Goal: Task Accomplishment & Management: Use online tool/utility

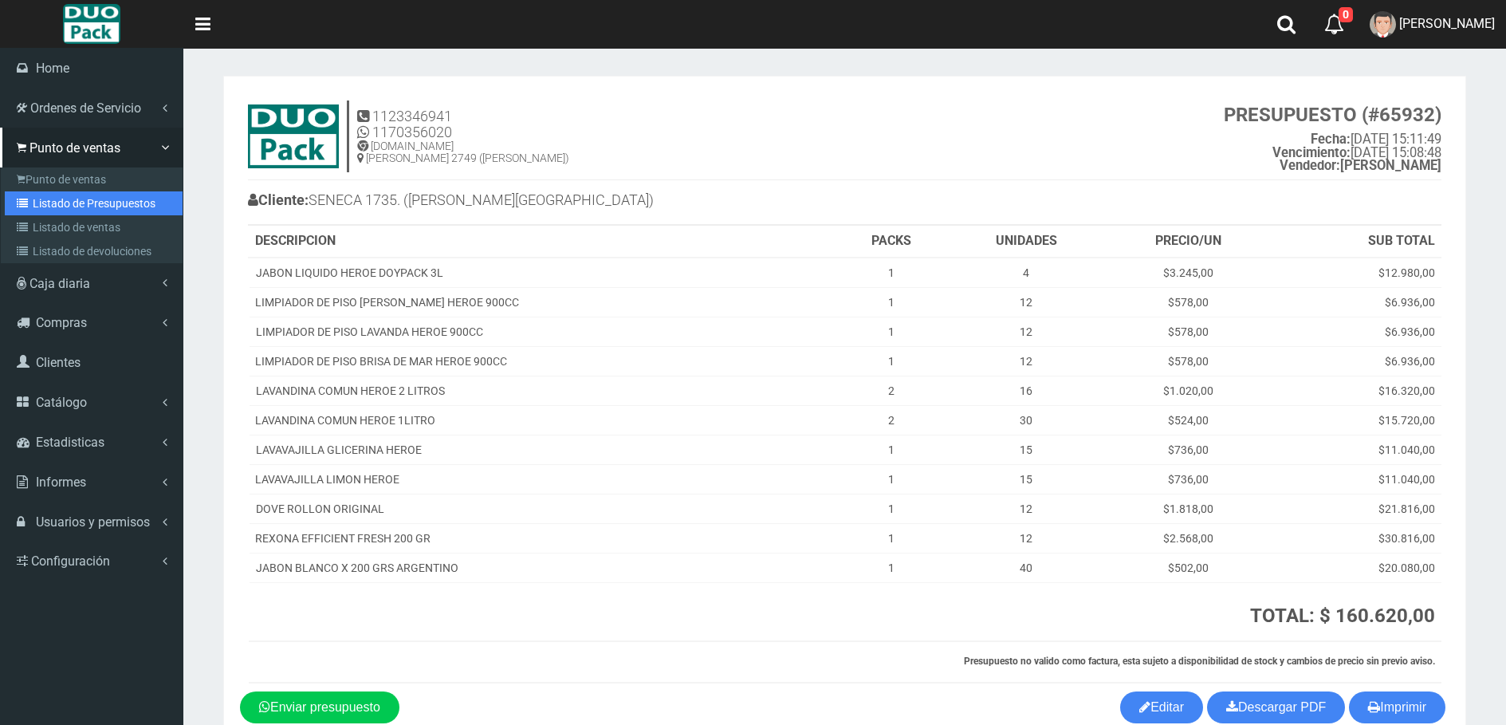
click at [52, 206] on link "Listado de Presupuestos" at bounding box center [94, 203] width 178 height 24
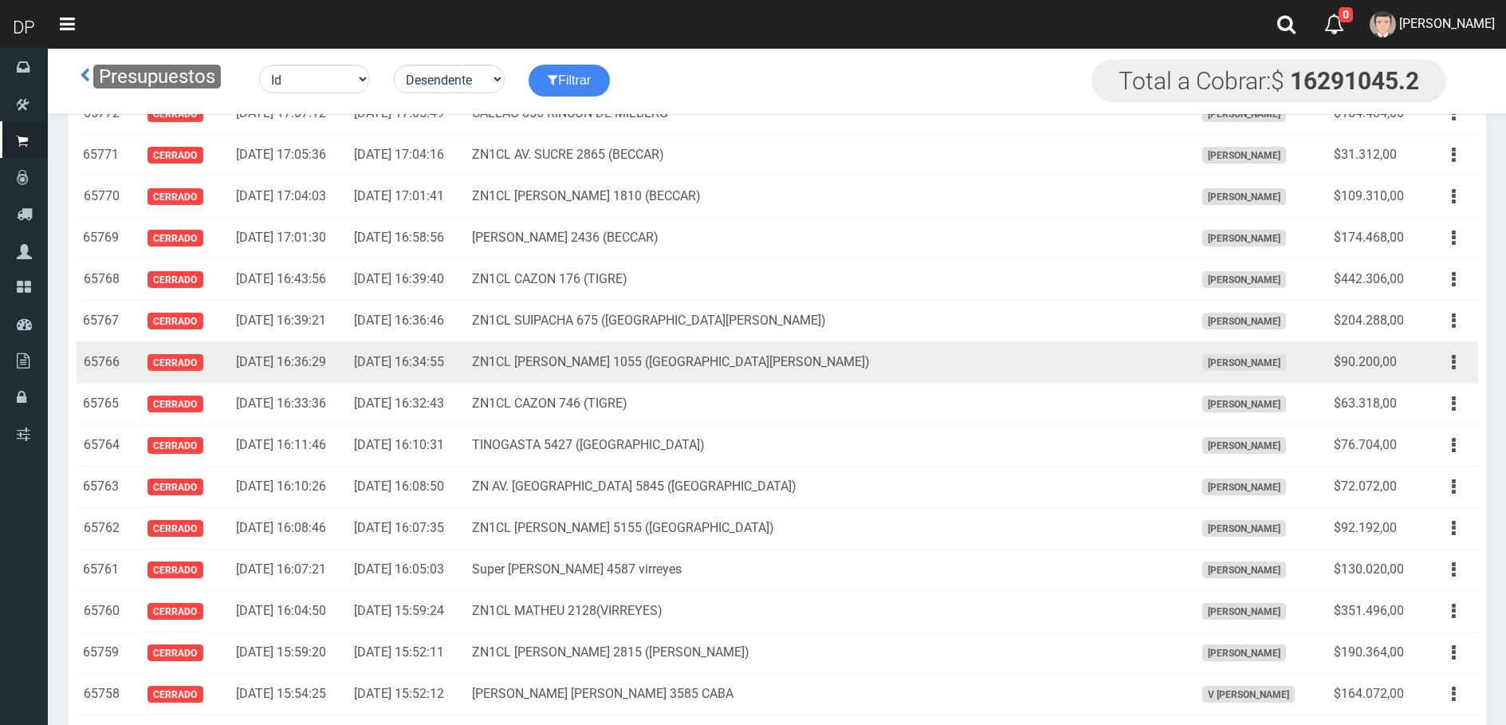
scroll to position [6715, 0]
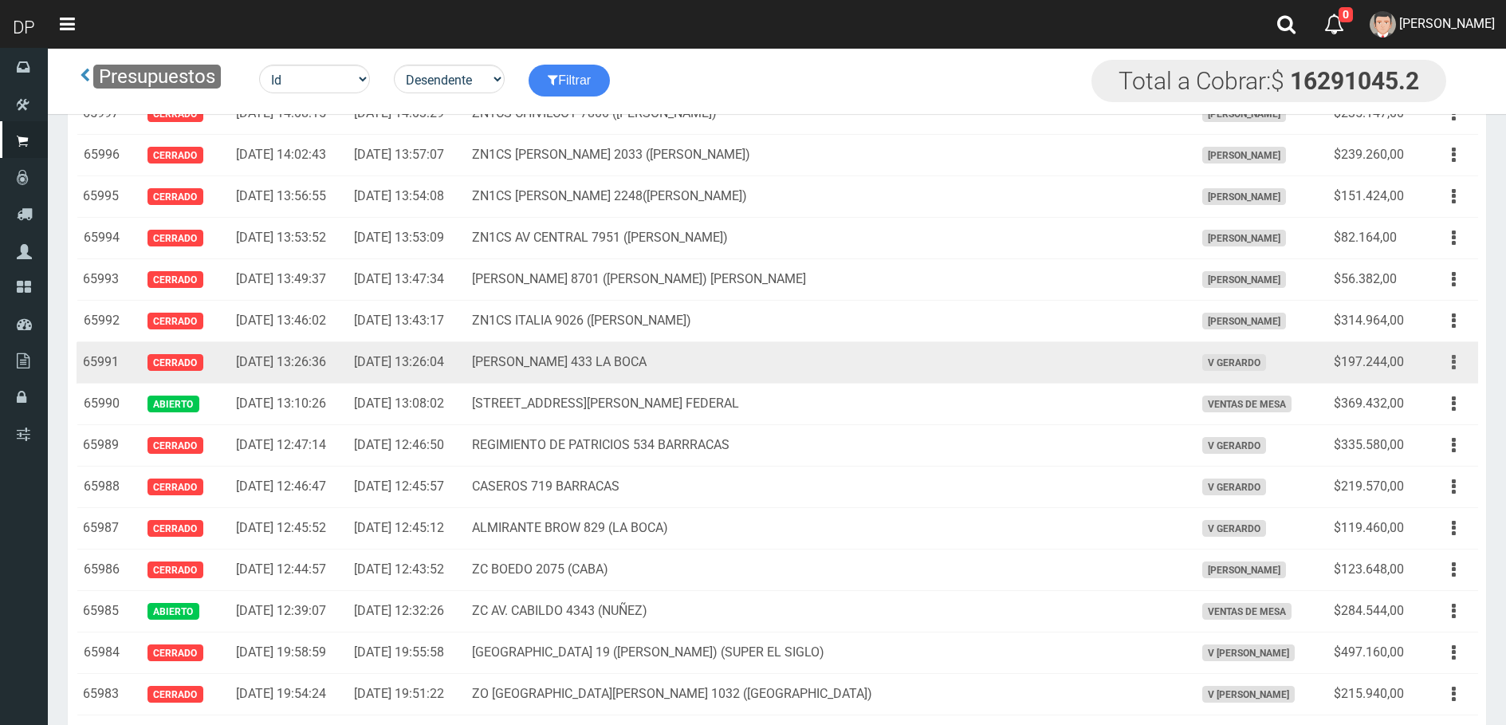
click at [1465, 360] on button "button" at bounding box center [1454, 362] width 36 height 28
click at [1432, 427] on link "Imprimir" at bounding box center [1408, 435] width 126 height 35
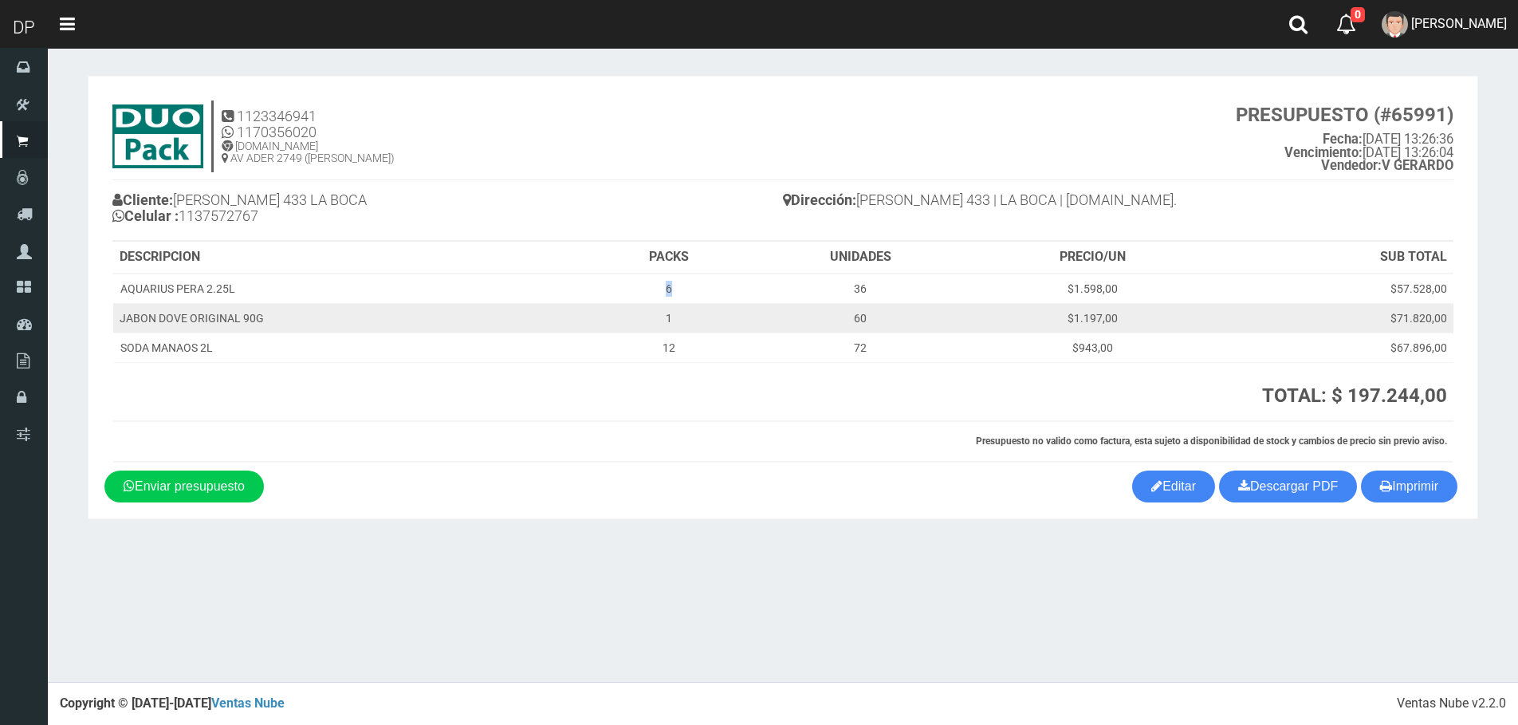
drag, startPoint x: 664, startPoint y: 290, endPoint x: 674, endPoint y: 316, distance: 27.2
click at [674, 291] on td "6" at bounding box center [668, 288] width 159 height 30
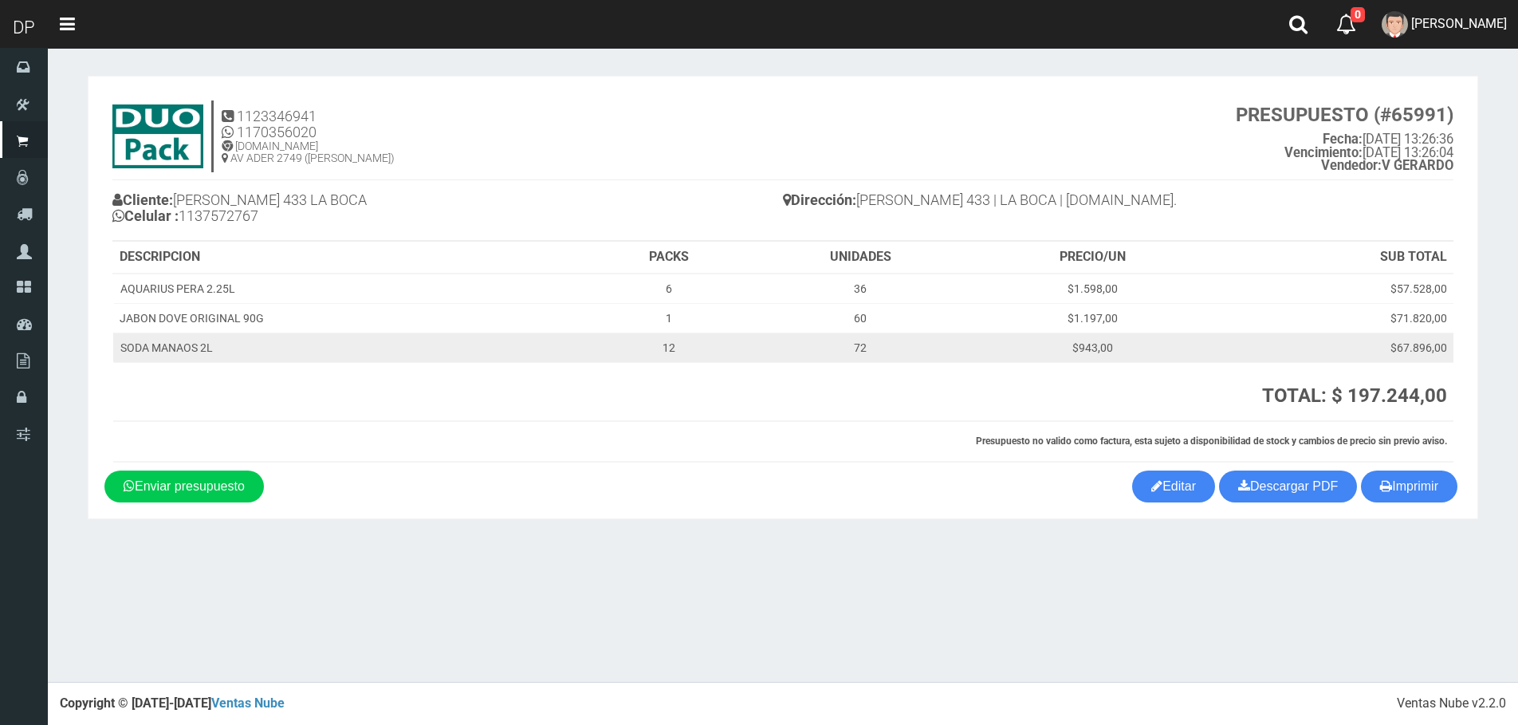
click at [674, 345] on td "12" at bounding box center [668, 346] width 159 height 29
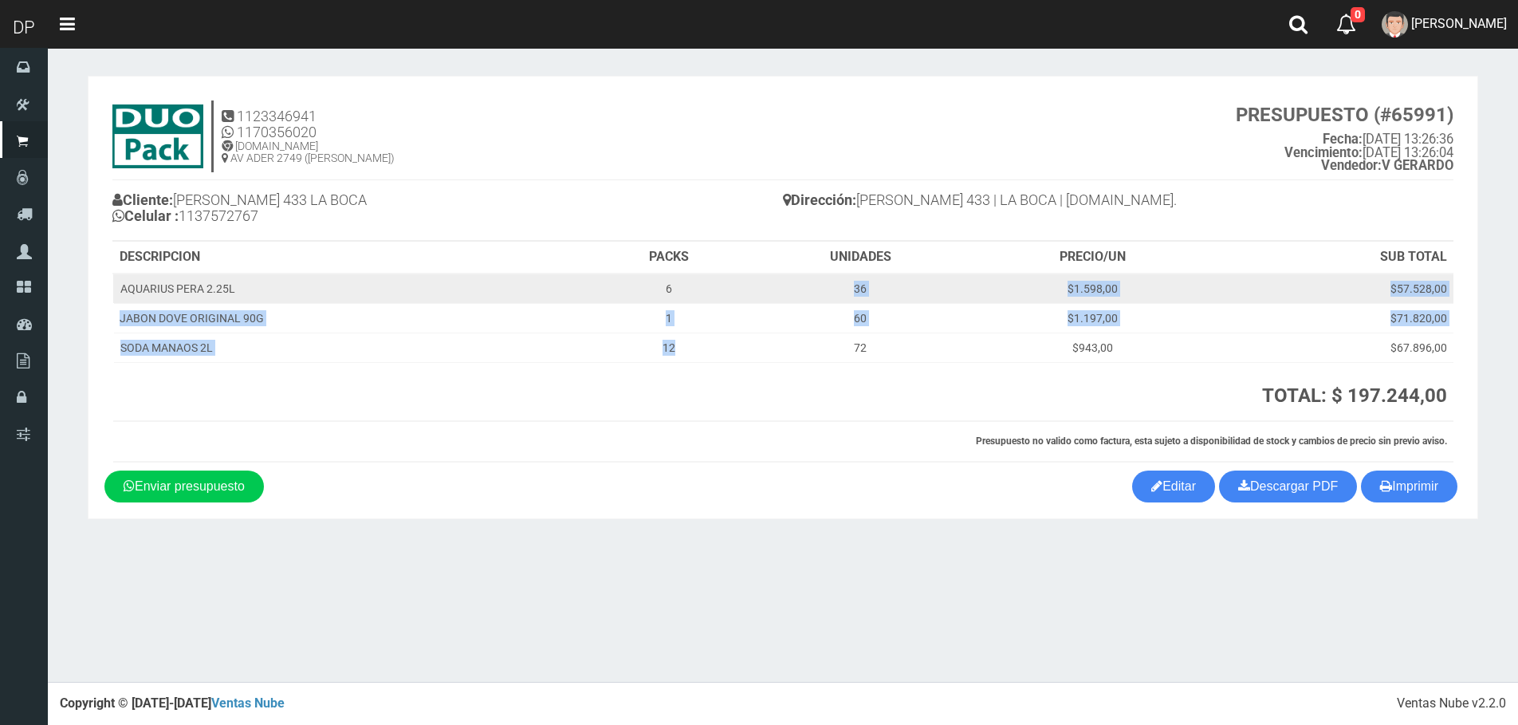
drag, startPoint x: 676, startPoint y: 346, endPoint x: 670, endPoint y: 291, distance: 55.4
click at [670, 291] on tbody "AQUARIUS PERA 2.25L 6 36 $1.598,00 $57.528,00 JABON DOVE ORIGINAL 90G 1 60 $1.1…" at bounding box center [783, 317] width 1340 height 89
click at [666, 288] on td "6" at bounding box center [668, 288] width 159 height 30
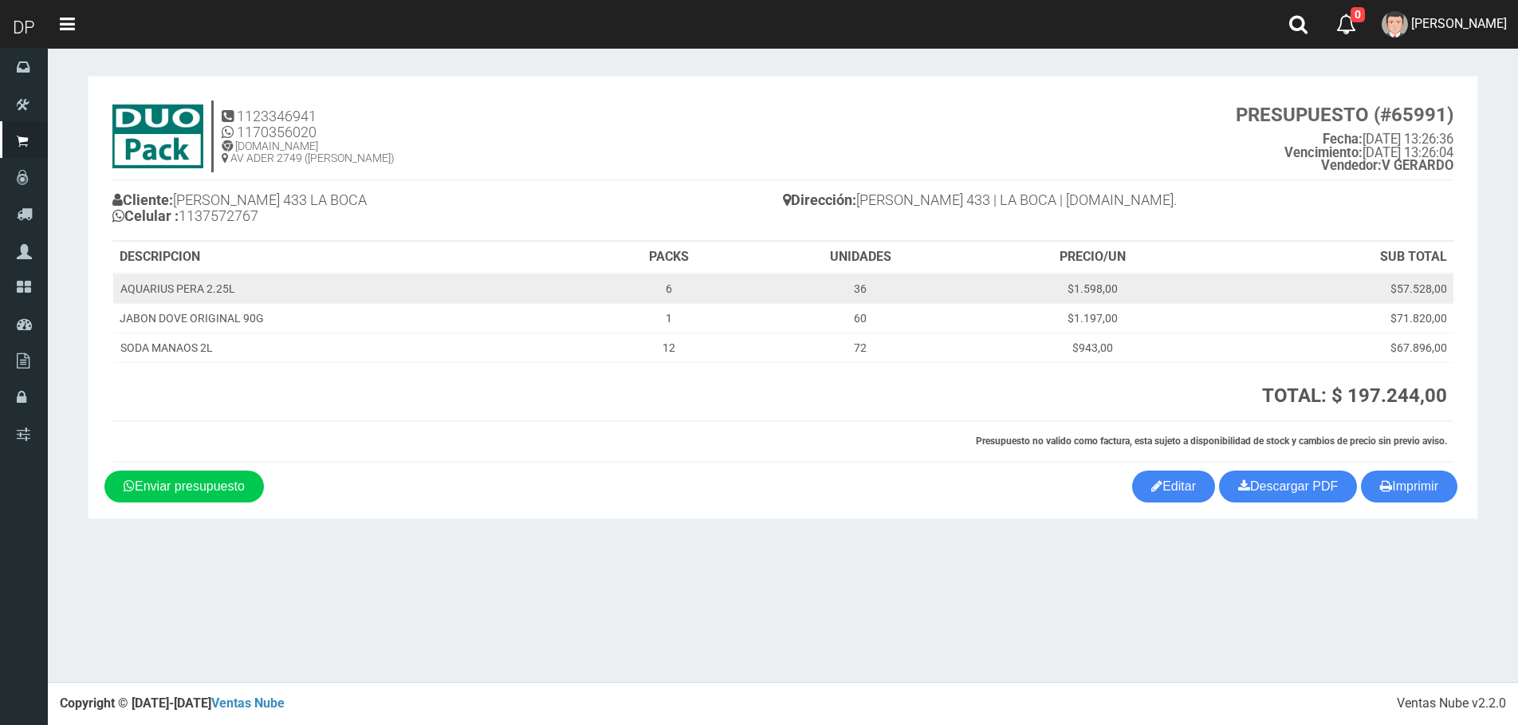
click at [666, 288] on td "6" at bounding box center [668, 288] width 159 height 30
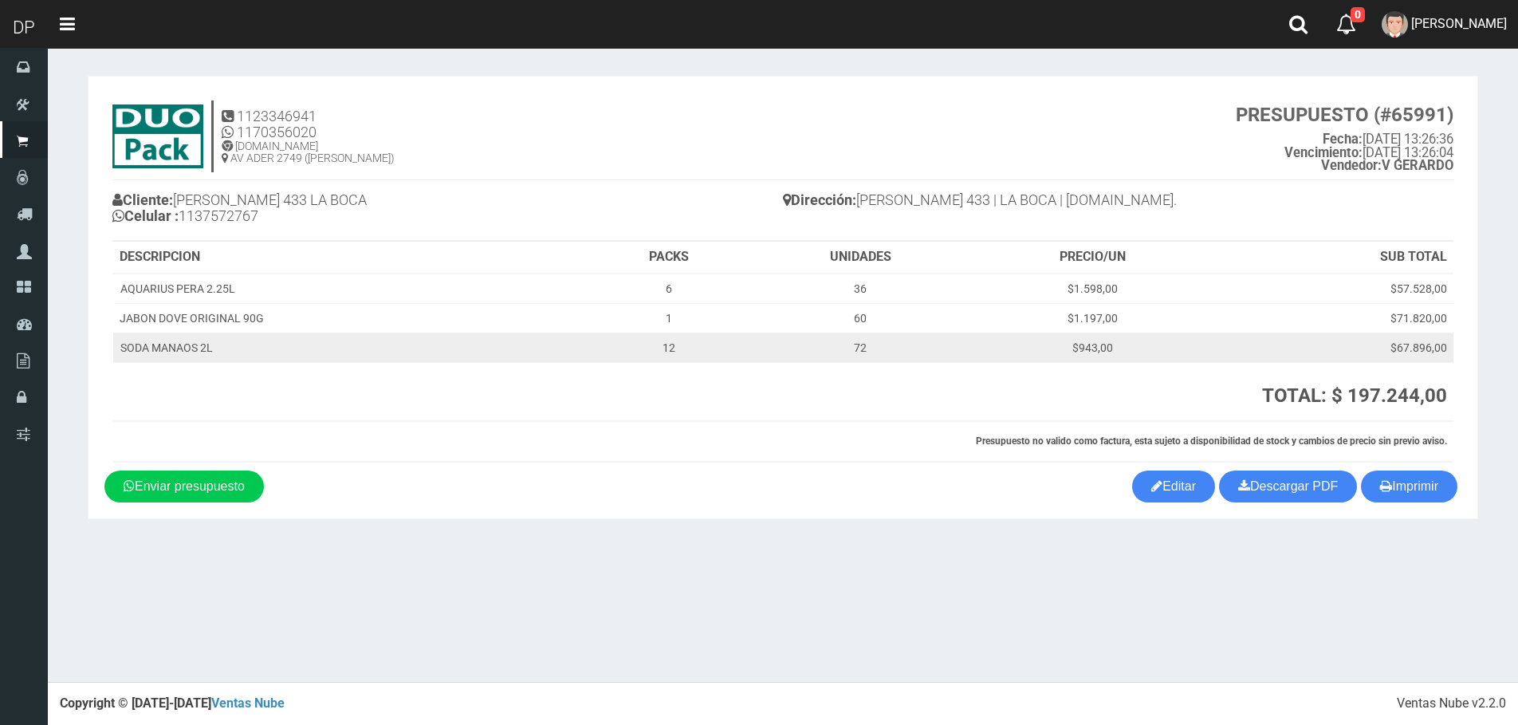
click at [665, 337] on td "12" at bounding box center [668, 346] width 159 height 29
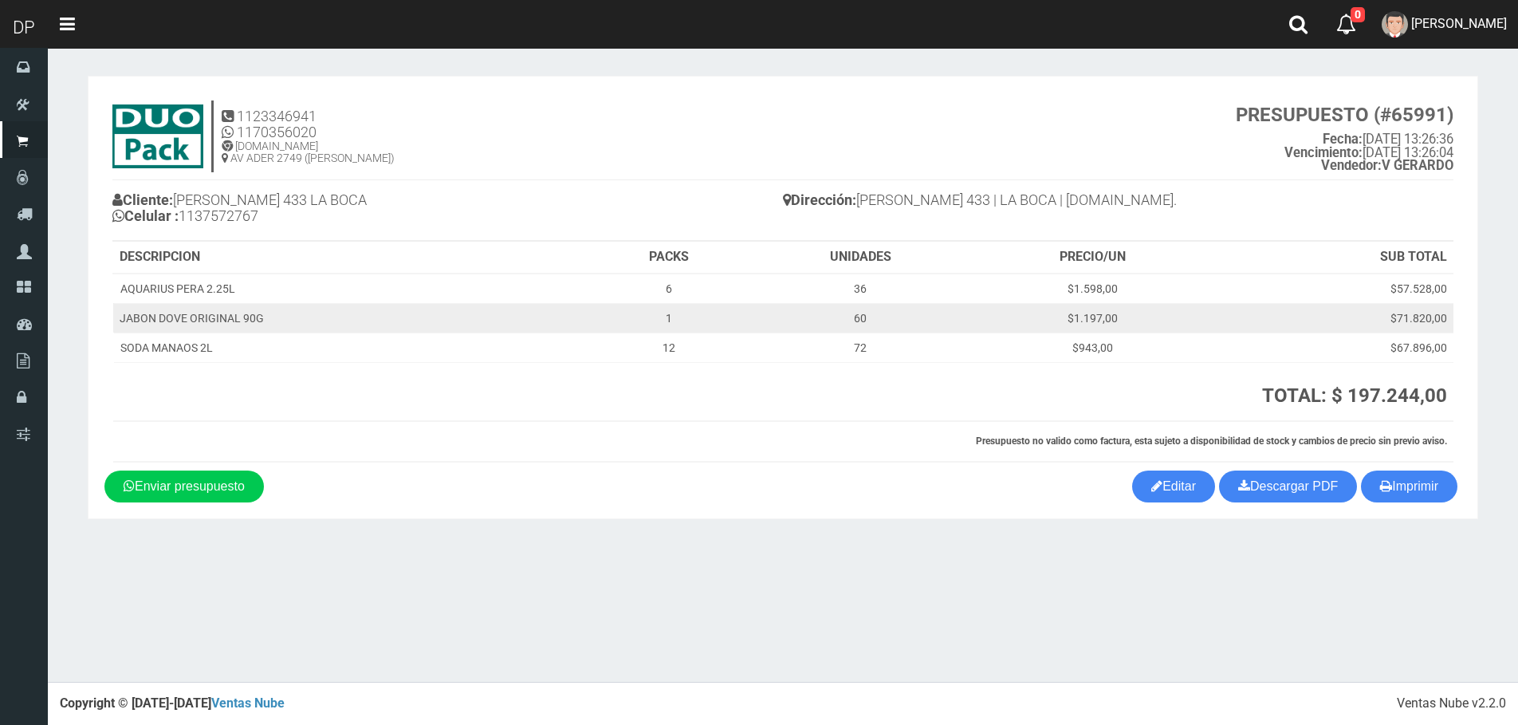
click at [668, 327] on td "1" at bounding box center [668, 317] width 159 height 29
click at [670, 319] on td "1" at bounding box center [668, 317] width 159 height 29
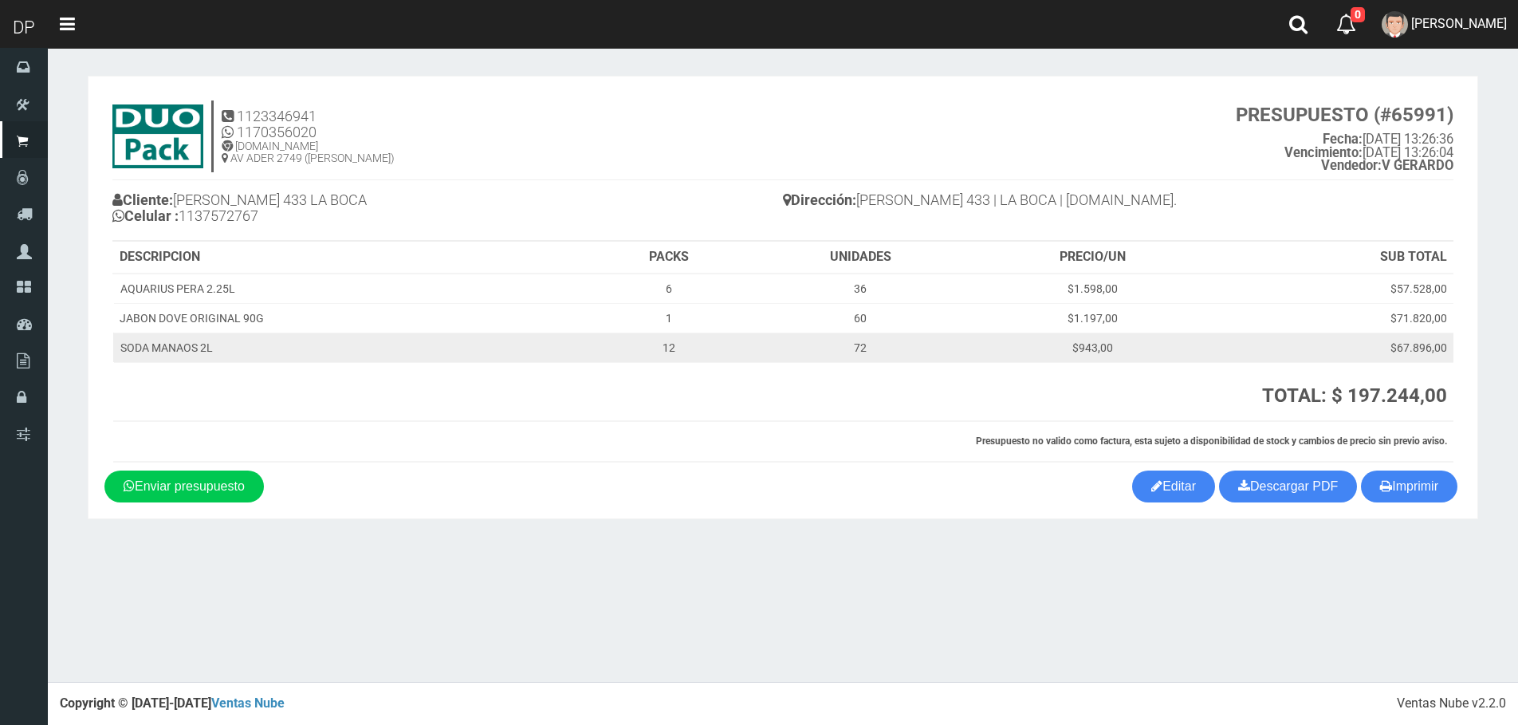
click at [668, 340] on td "12" at bounding box center [668, 346] width 159 height 29
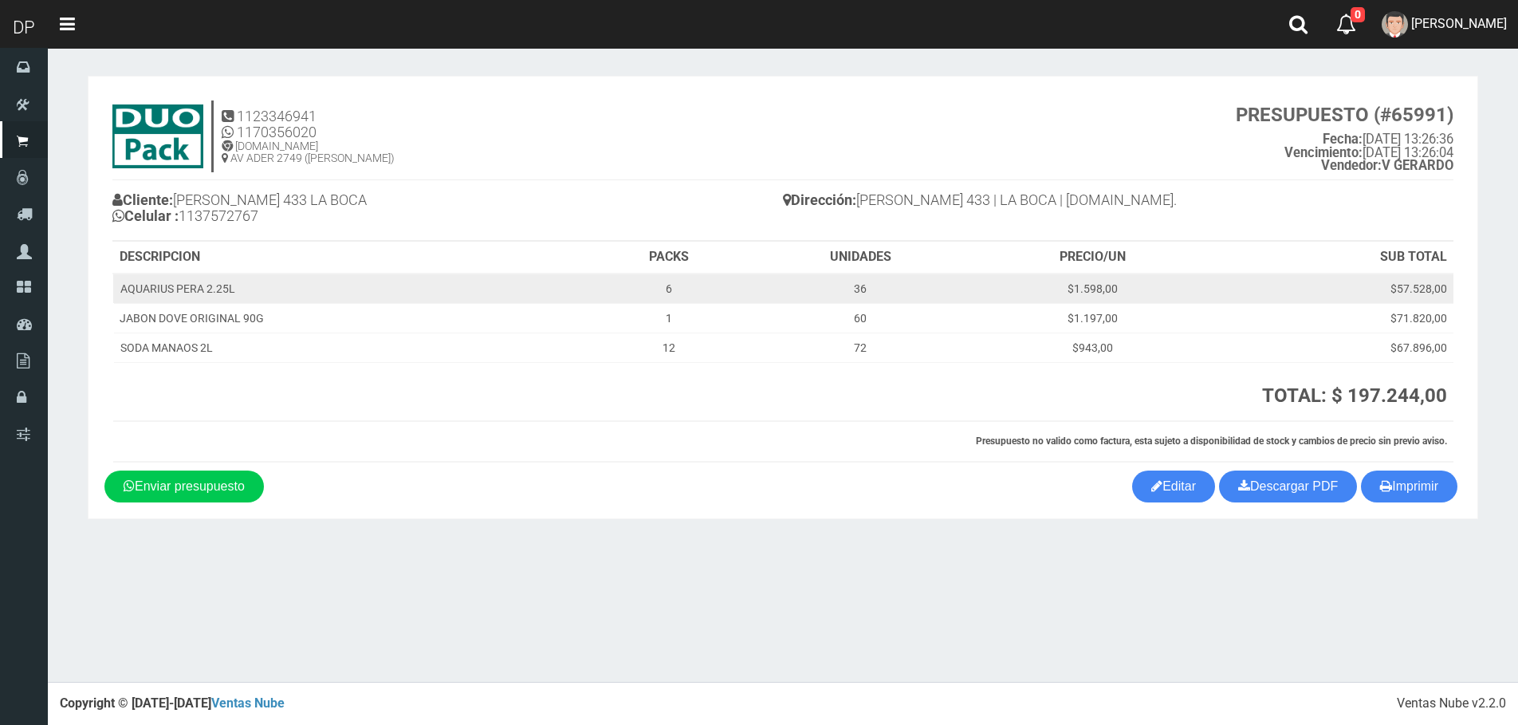
click at [666, 283] on td "6" at bounding box center [668, 288] width 159 height 30
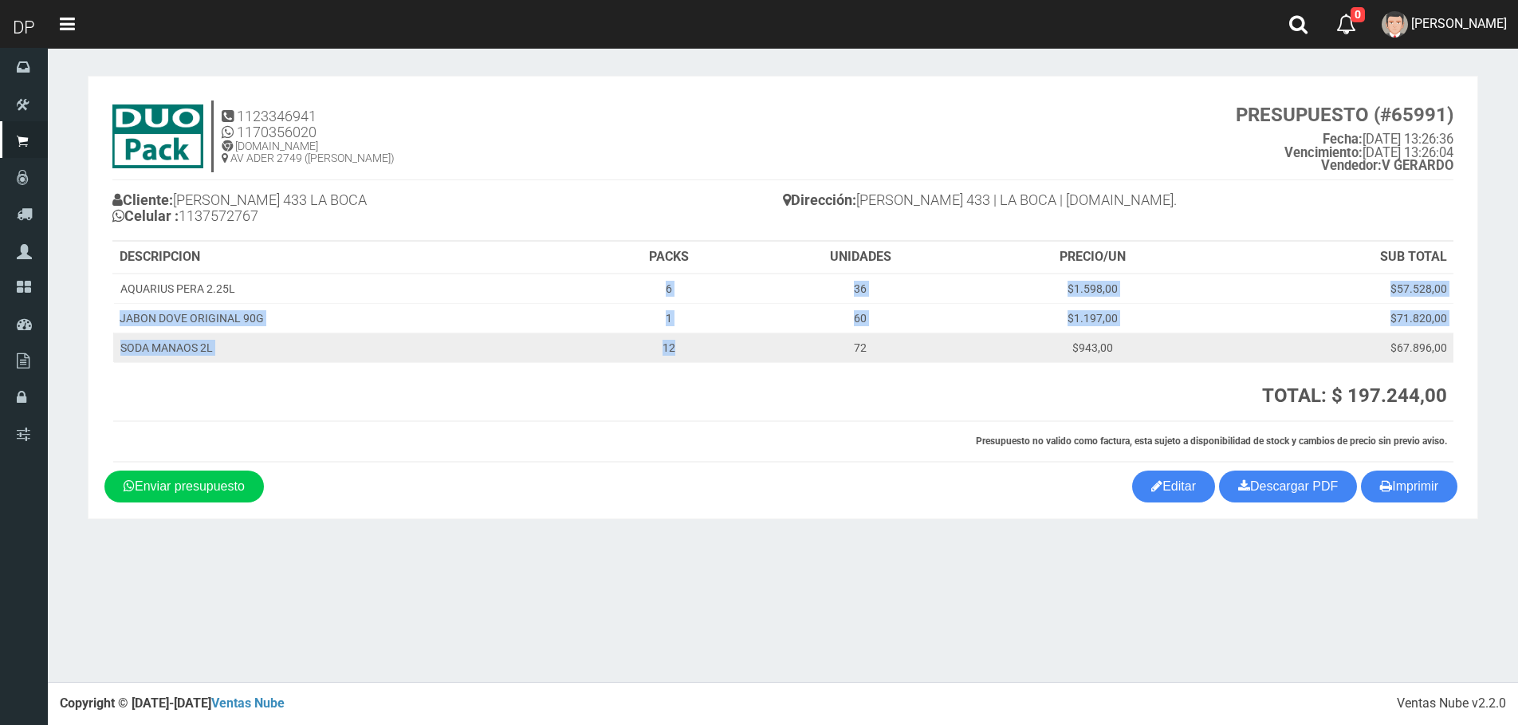
drag, startPoint x: 654, startPoint y: 288, endPoint x: 689, endPoint y: 358, distance: 78.1
click at [689, 345] on tbody "AQUARIUS PERA 2.25L 6 36 $1.598,00 $57.528,00 JABON DOVE ORIGINAL 90G 1 60 $1.1…" at bounding box center [783, 317] width 1340 height 89
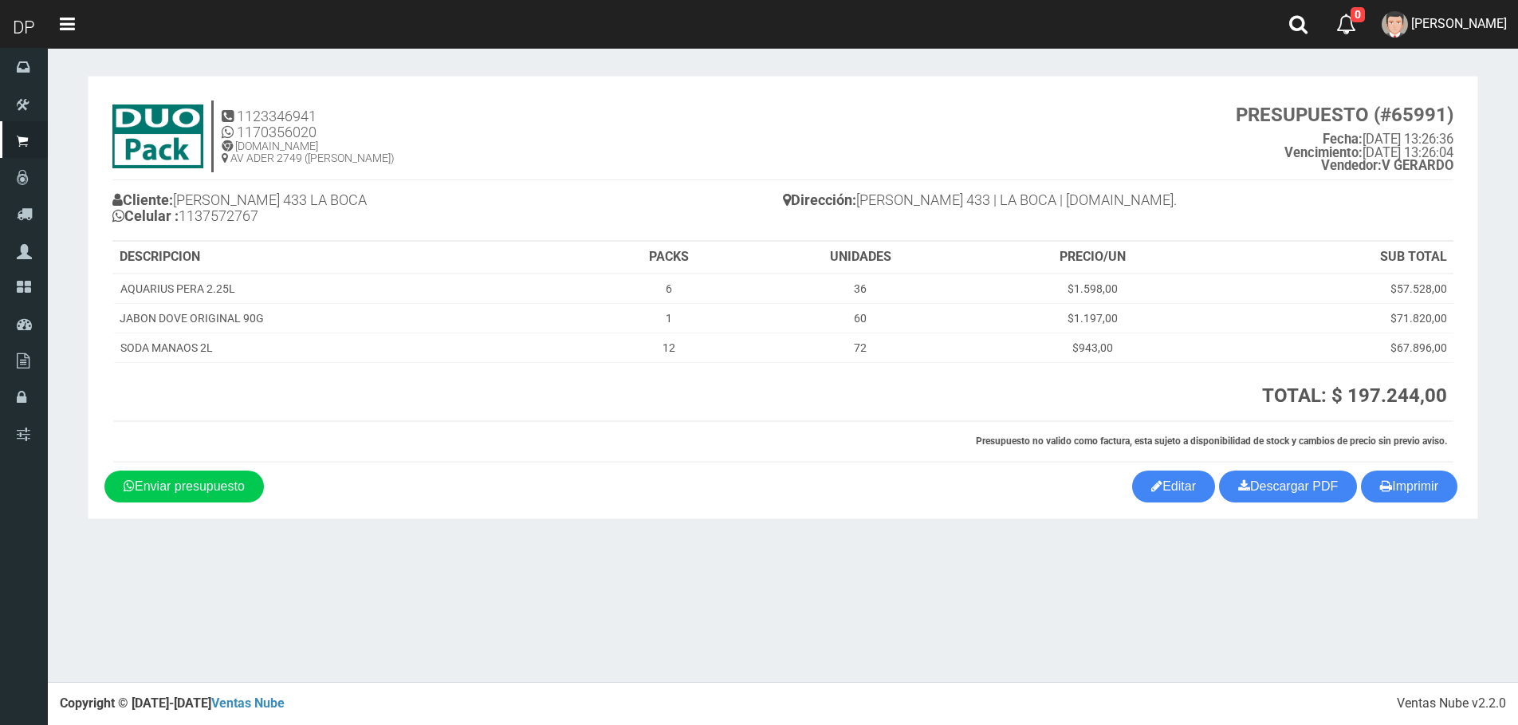
click at [690, 365] on th at bounding box center [430, 391] width 635 height 59
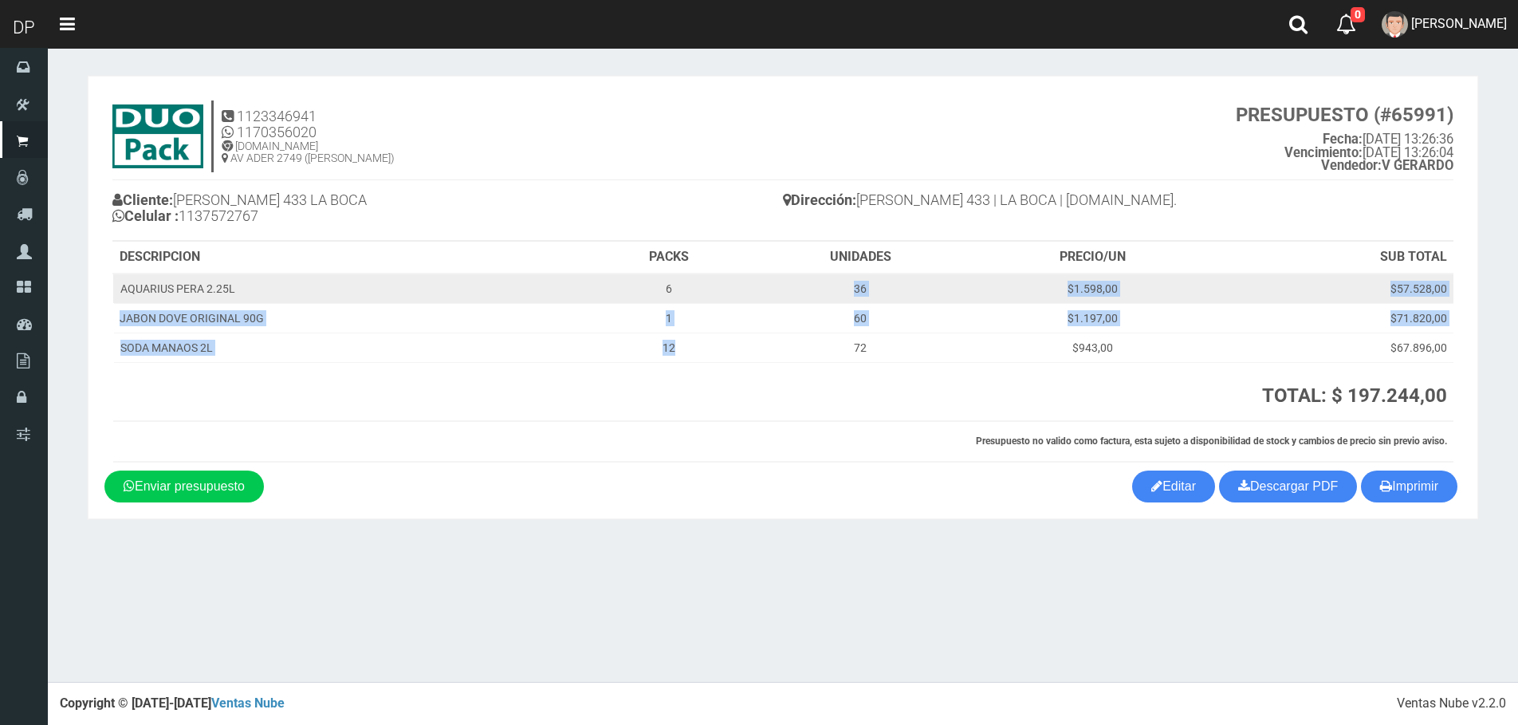
drag, startPoint x: 689, startPoint y: 352, endPoint x: 666, endPoint y: 277, distance: 78.4
click at [666, 277] on tbody "AQUARIUS PERA 2.25L 6 36 $1.598,00 $57.528,00 JABON DOVE ORIGINAL 90G 1 60 $1.1…" at bounding box center [783, 317] width 1340 height 89
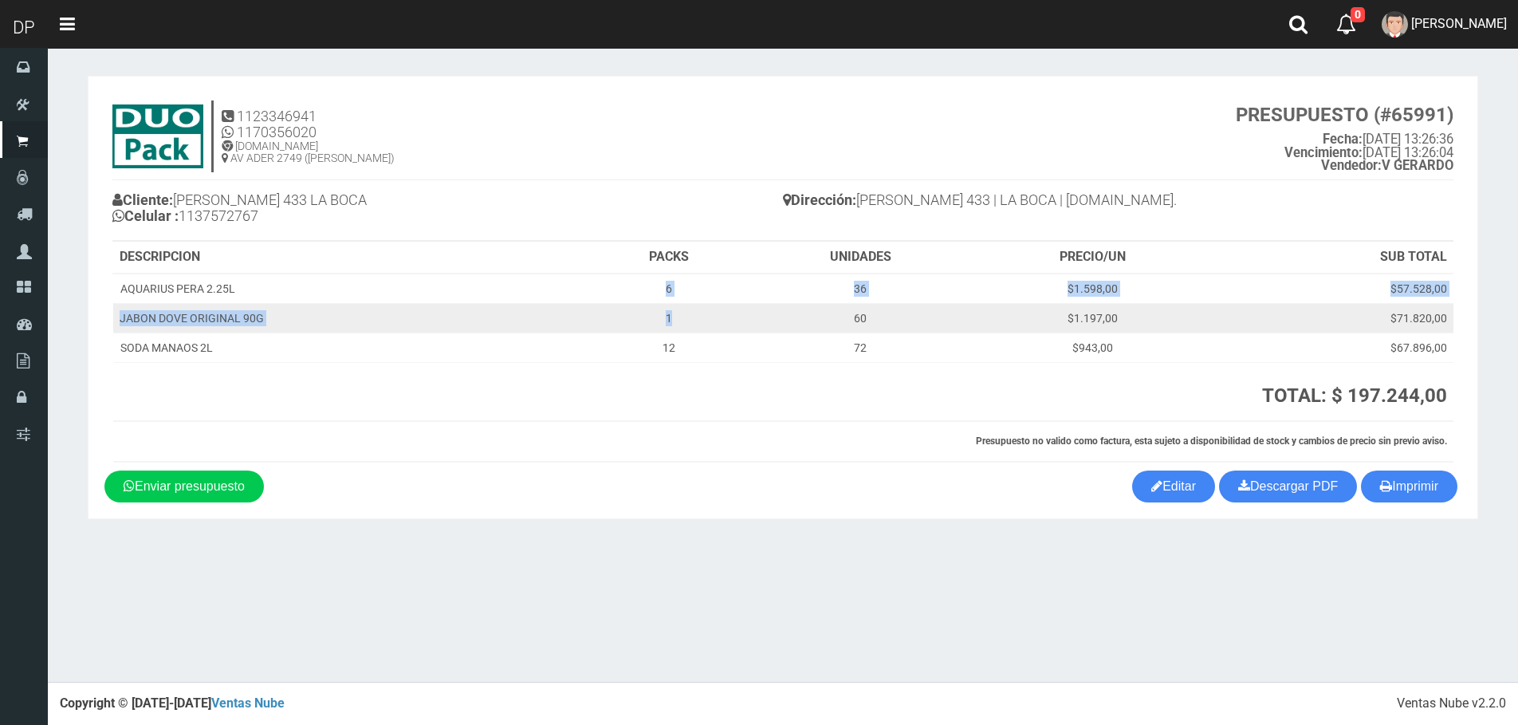
drag, startPoint x: 654, startPoint y: 282, endPoint x: 687, endPoint y: 304, distance: 39.1
click at [687, 304] on tbody "AQUARIUS PERA 2.25L 6 36 $1.598,00 $57.528,00 JABON DOVE ORIGINAL 90G 1 60 $1.1…" at bounding box center [783, 317] width 1340 height 89
click at [679, 309] on td "1" at bounding box center [668, 317] width 159 height 29
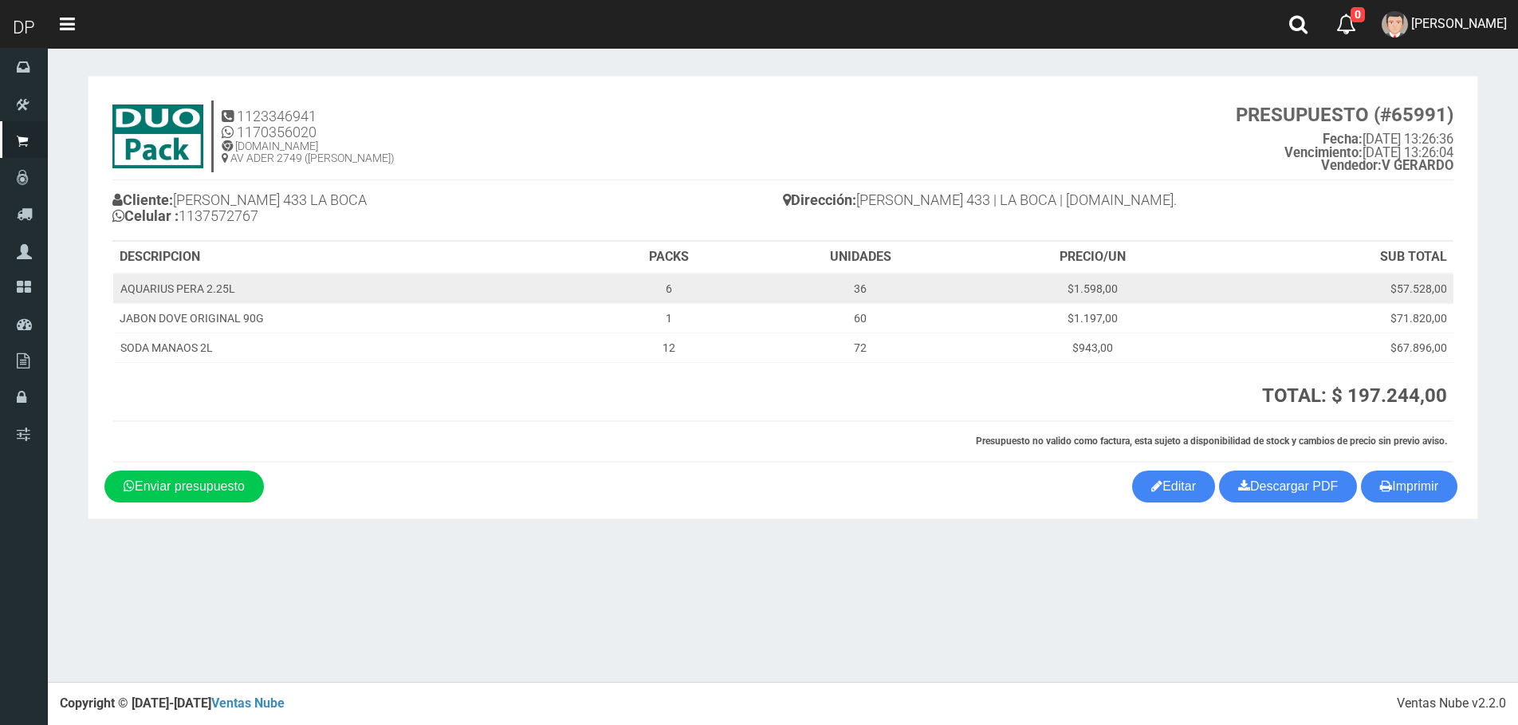
click at [683, 292] on td "6" at bounding box center [668, 288] width 159 height 30
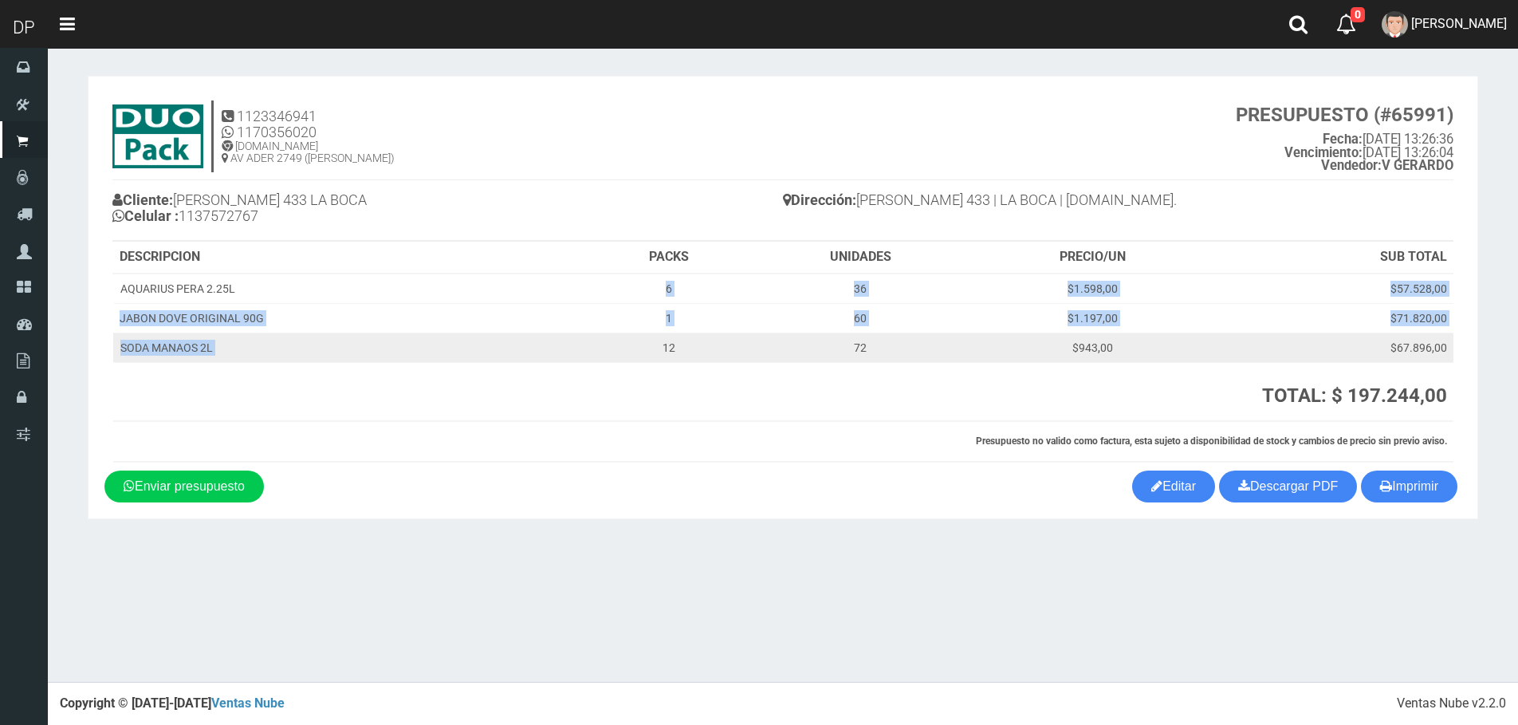
drag, startPoint x: 664, startPoint y: 292, endPoint x: 660, endPoint y: 340, distance: 48.8
click at [660, 340] on tbody "AQUARIUS PERA 2.25L 6 36 $1.598,00 $57.528,00 JABON DOVE ORIGINAL 90G 1 60 $1.1…" at bounding box center [783, 317] width 1340 height 89
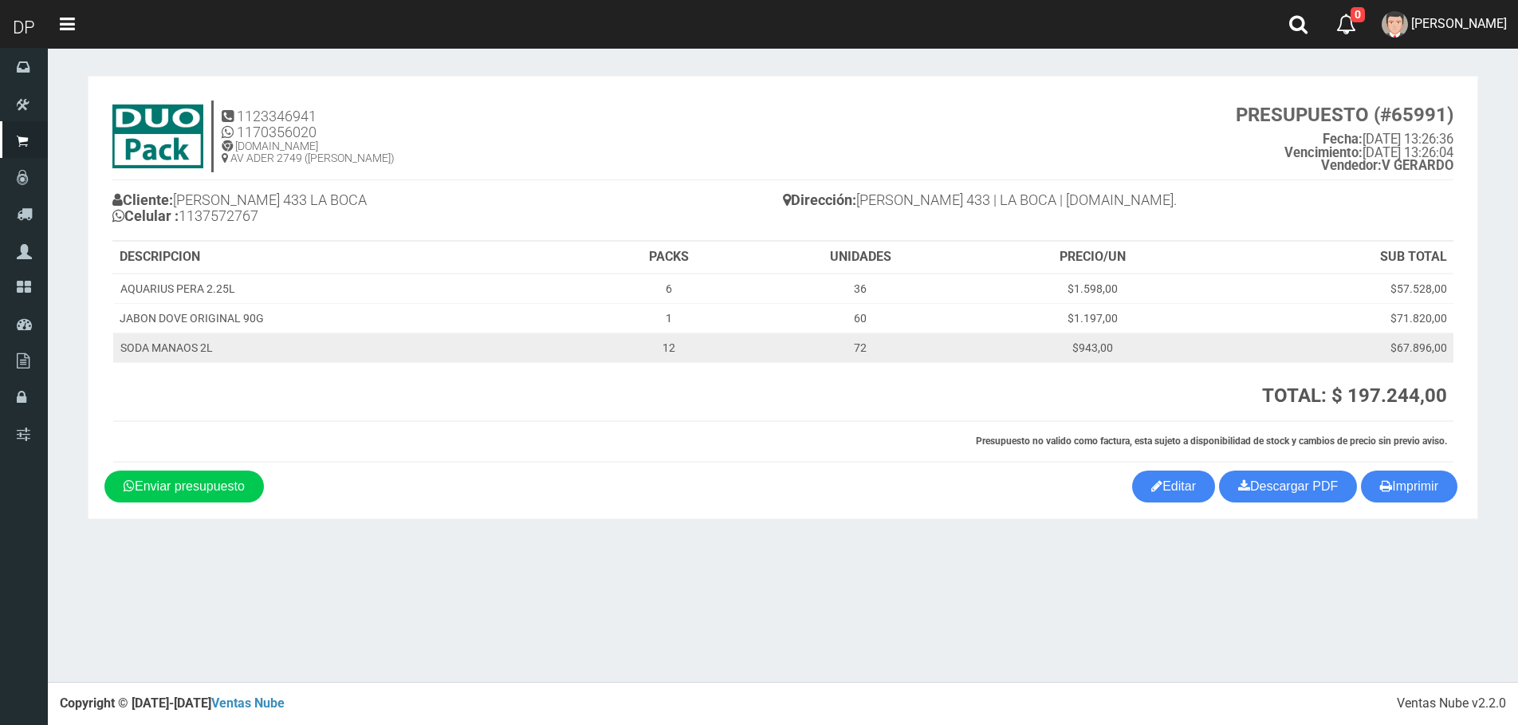
click at [666, 354] on td "12" at bounding box center [668, 346] width 159 height 29
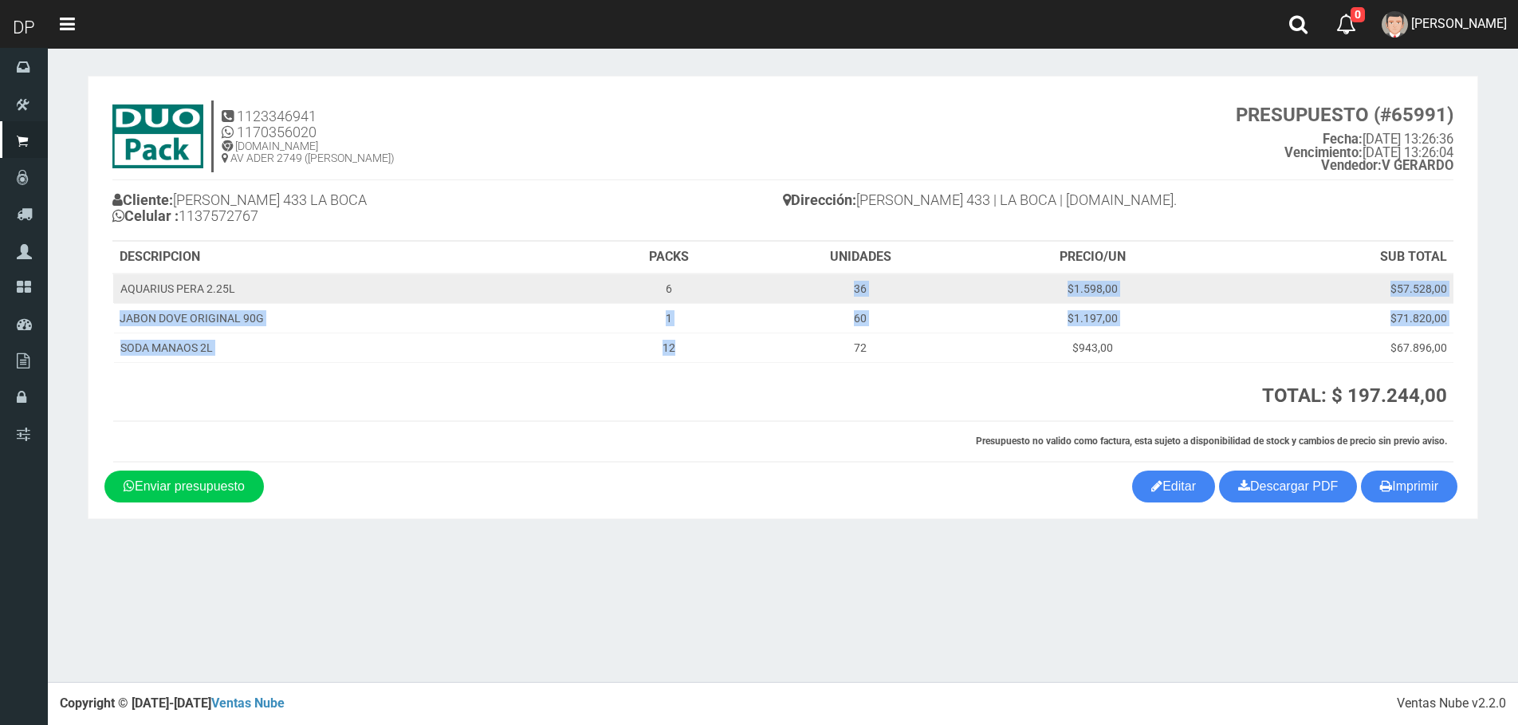
drag, startPoint x: 690, startPoint y: 349, endPoint x: 668, endPoint y: 284, distance: 69.1
click at [668, 284] on tbody "AQUARIUS PERA 2.25L 6 36 $1.598,00 $57.528,00 JABON DOVE ORIGINAL 90G 1 60 $1.1…" at bounding box center [783, 317] width 1340 height 89
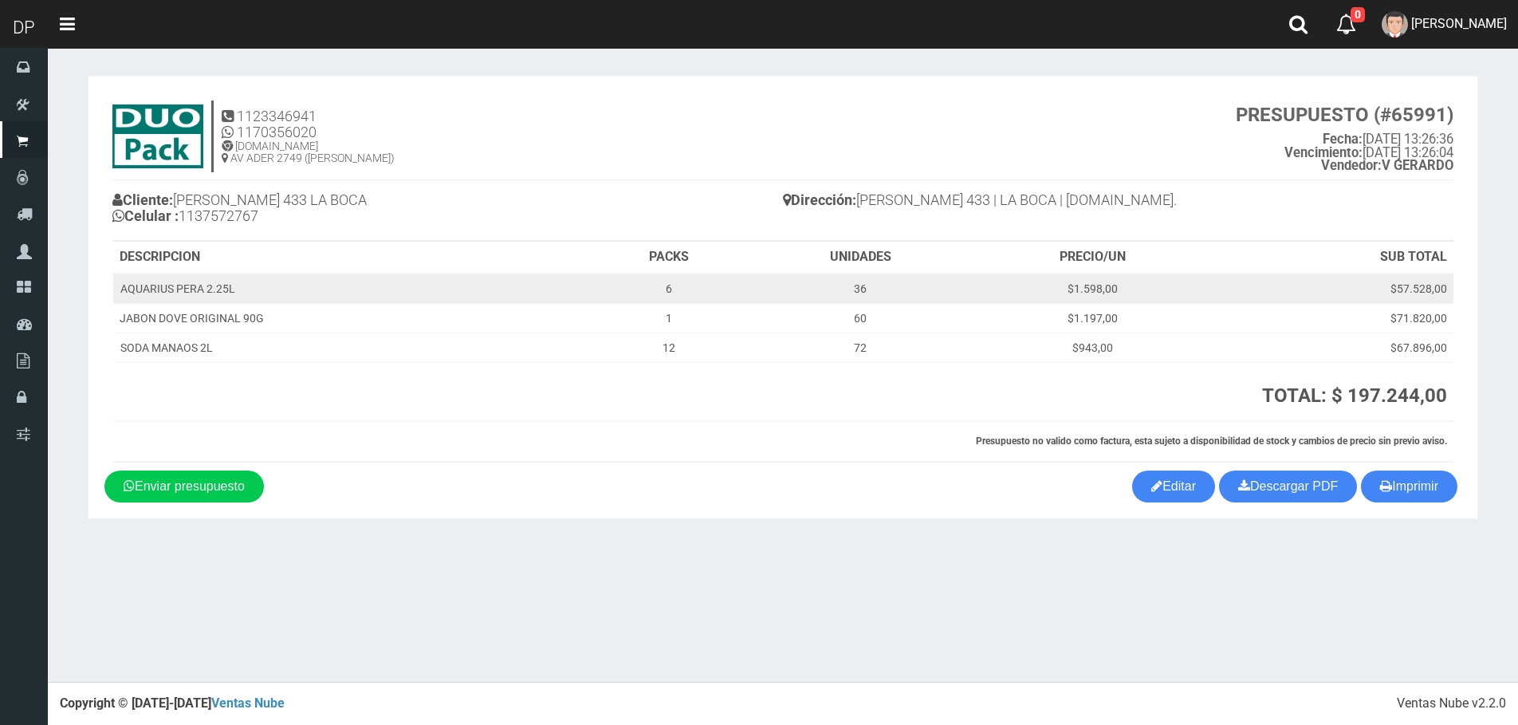
click at [666, 284] on td "6" at bounding box center [668, 288] width 159 height 30
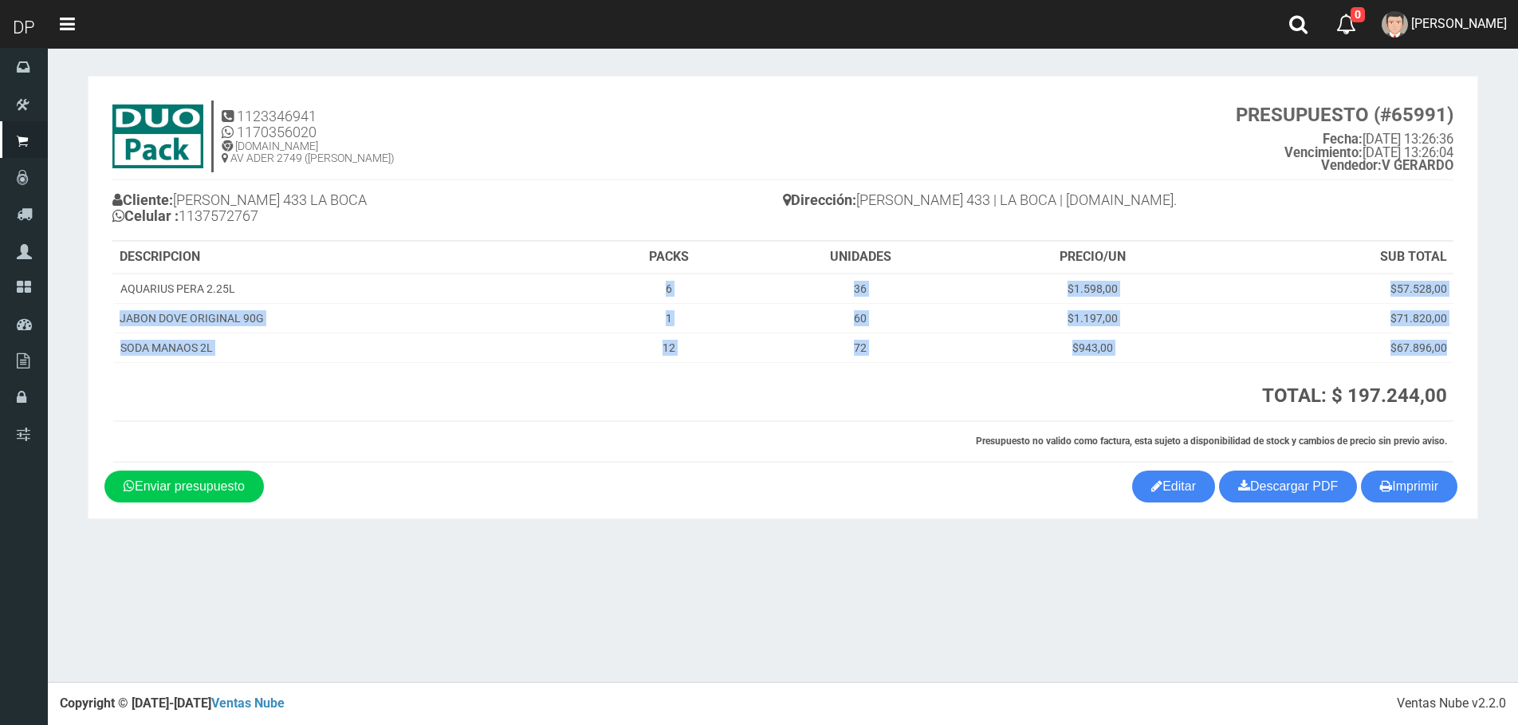
drag, startPoint x: 659, startPoint y: 284, endPoint x: 681, endPoint y: 366, distance: 84.9
click at [681, 366] on table "DESCRIPCION PACKS UNIDADES PRECIO/UN SUB TOTAL AQUARIUS PERA 2.25L 6 36 $1.598,…" at bounding box center [782, 352] width 1341 height 221
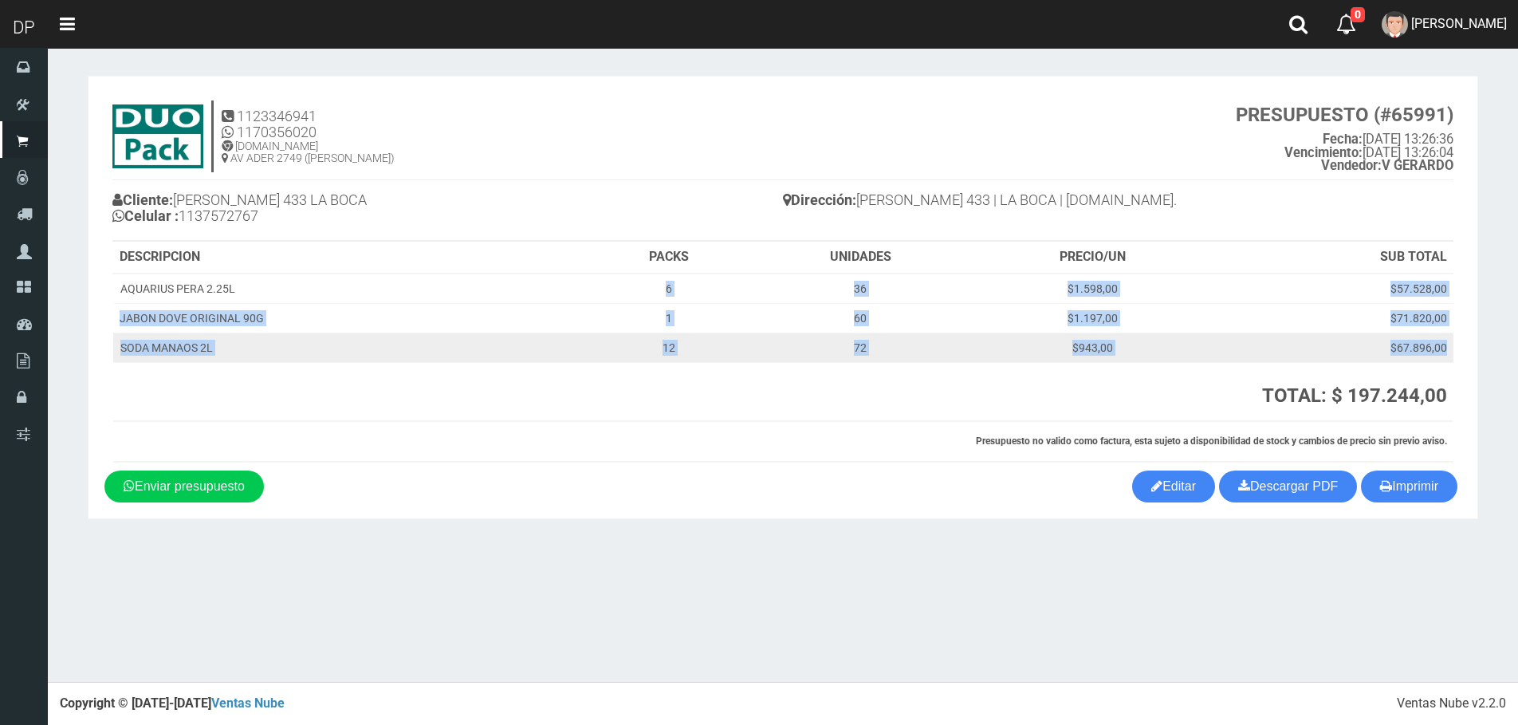
click at [691, 351] on td "12" at bounding box center [668, 346] width 159 height 29
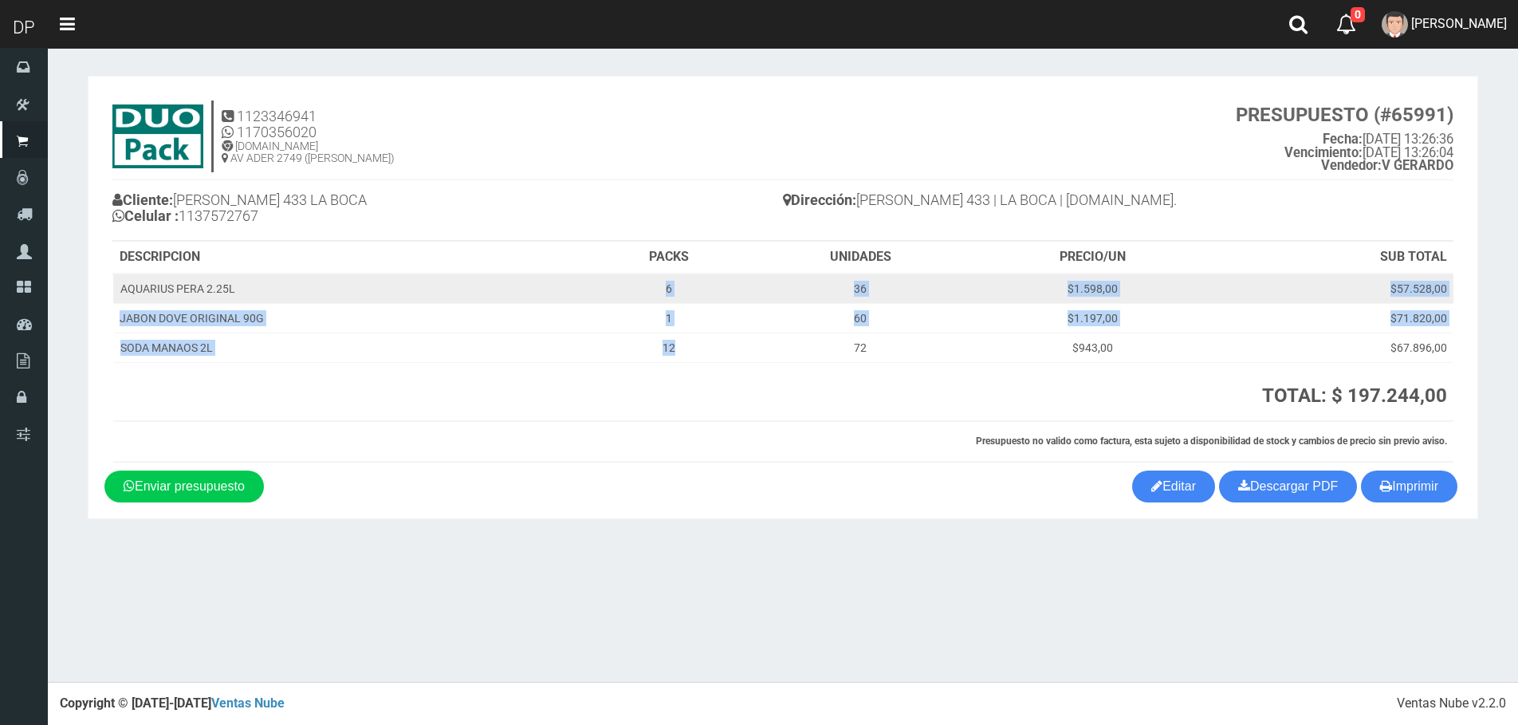
drag, startPoint x: 691, startPoint y: 351, endPoint x: 661, endPoint y: 290, distance: 67.7
click at [661, 290] on tbody "AQUARIUS PERA 2.25L 6 36 $1.598,00 $57.528,00 JABON DOVE ORIGINAL 90G 1 60 $1.1…" at bounding box center [783, 317] width 1340 height 89
click at [661, 290] on td "6" at bounding box center [668, 288] width 159 height 30
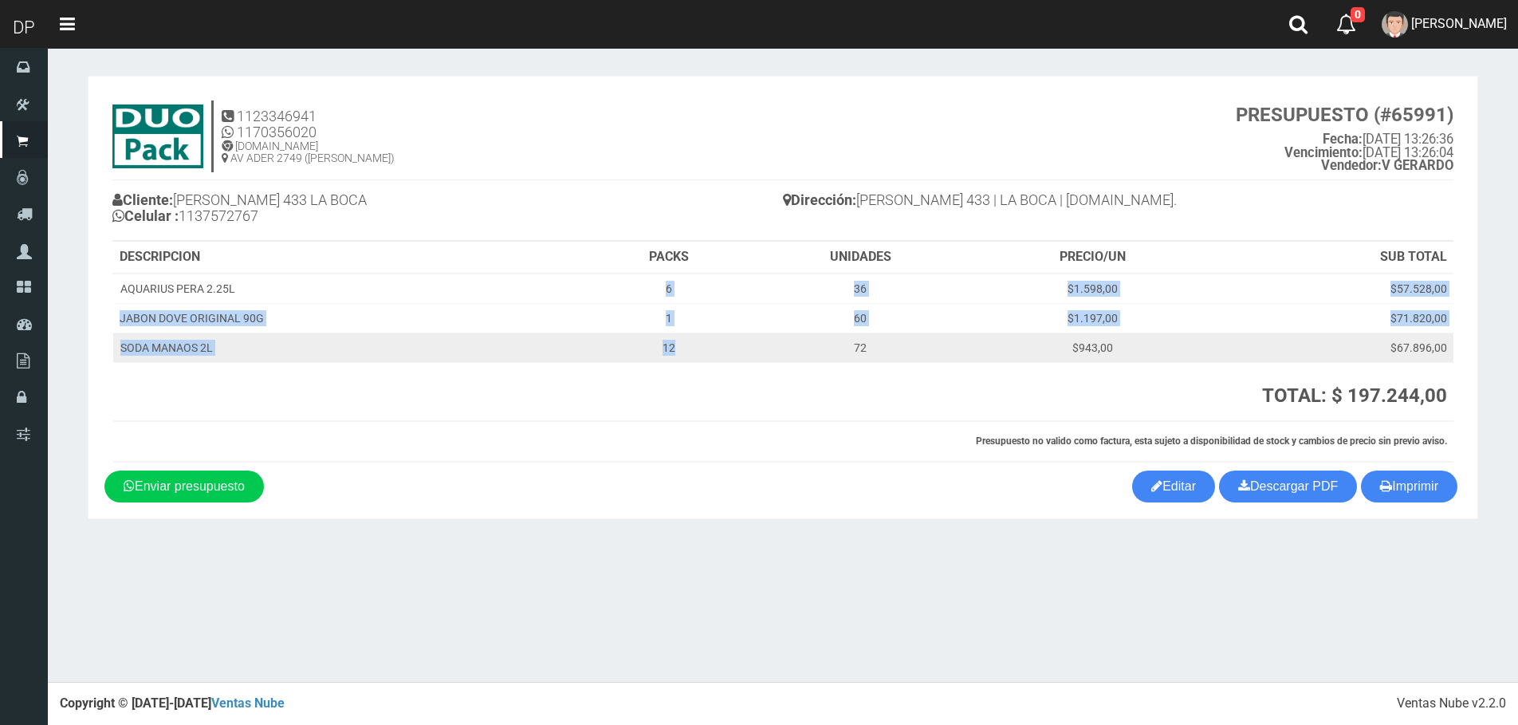
drag, startPoint x: 657, startPoint y: 282, endPoint x: 682, endPoint y: 351, distance: 72.9
click at [682, 351] on tbody "AQUARIUS PERA 2.25L 6 36 $1.598,00 $57.528,00 JABON DOVE ORIGINAL 90G 1 60 $1.1…" at bounding box center [783, 317] width 1340 height 89
click at [682, 358] on td "12" at bounding box center [668, 346] width 159 height 29
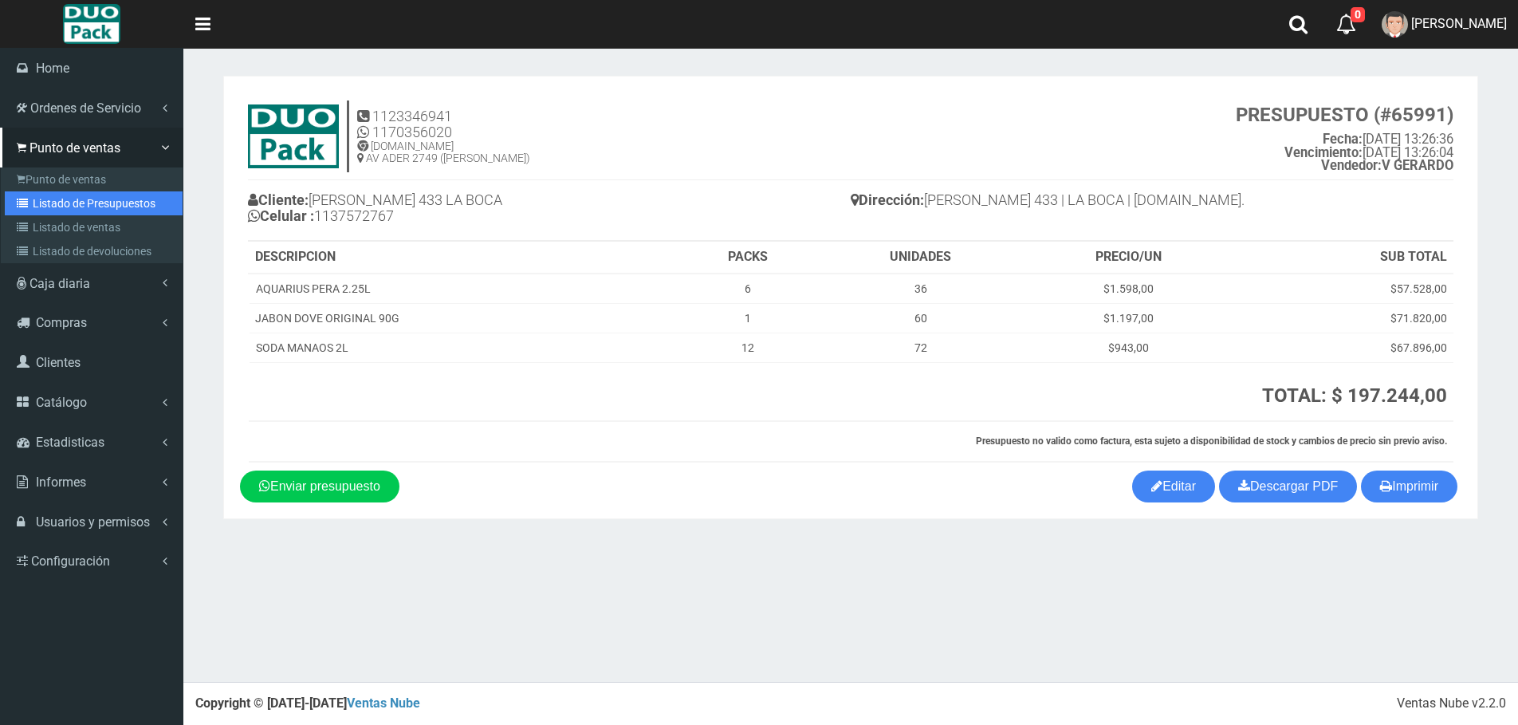
click at [100, 202] on link "Listado de Presupuestos" at bounding box center [94, 203] width 178 height 24
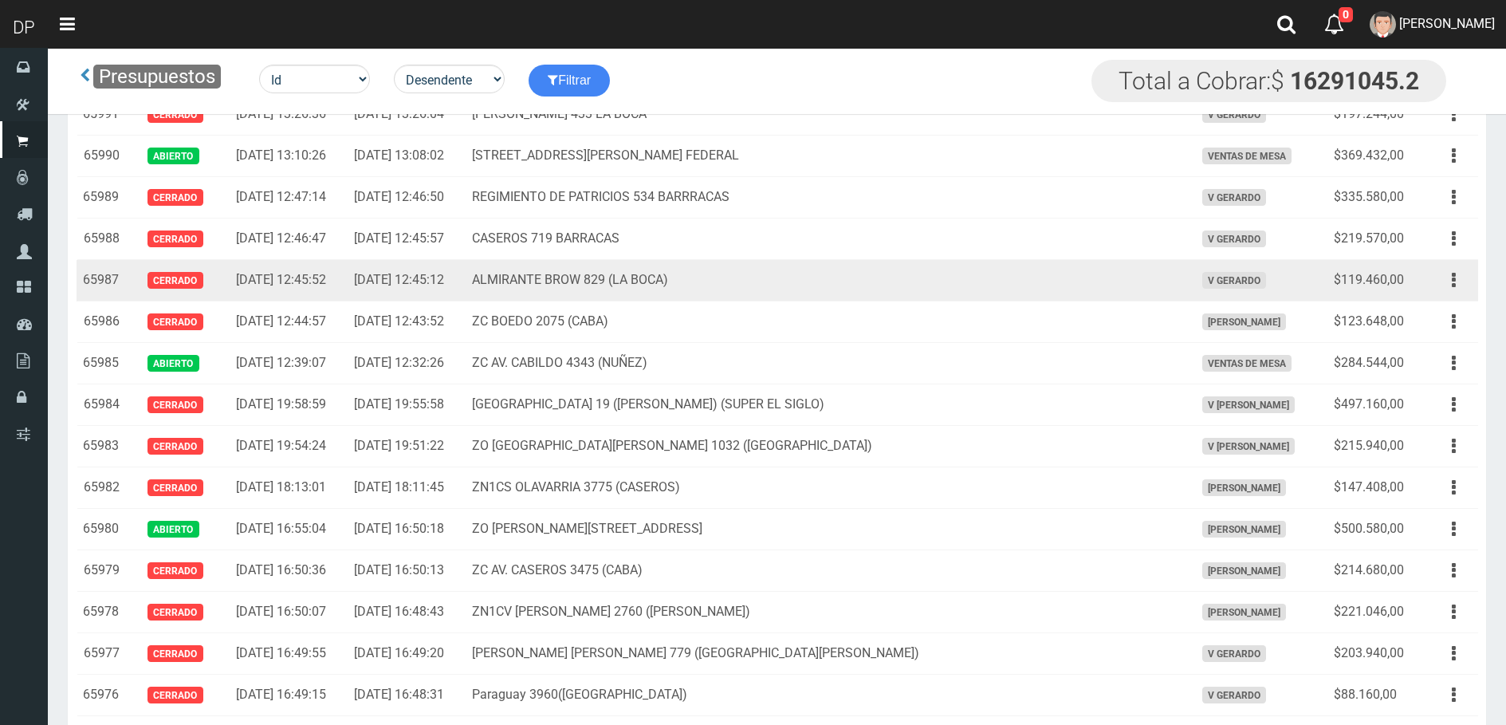
scroll to position [6963, 0]
click at [1464, 284] on button "button" at bounding box center [1454, 280] width 36 height 28
click at [1446, 339] on link "Imprimir" at bounding box center [1408, 353] width 126 height 35
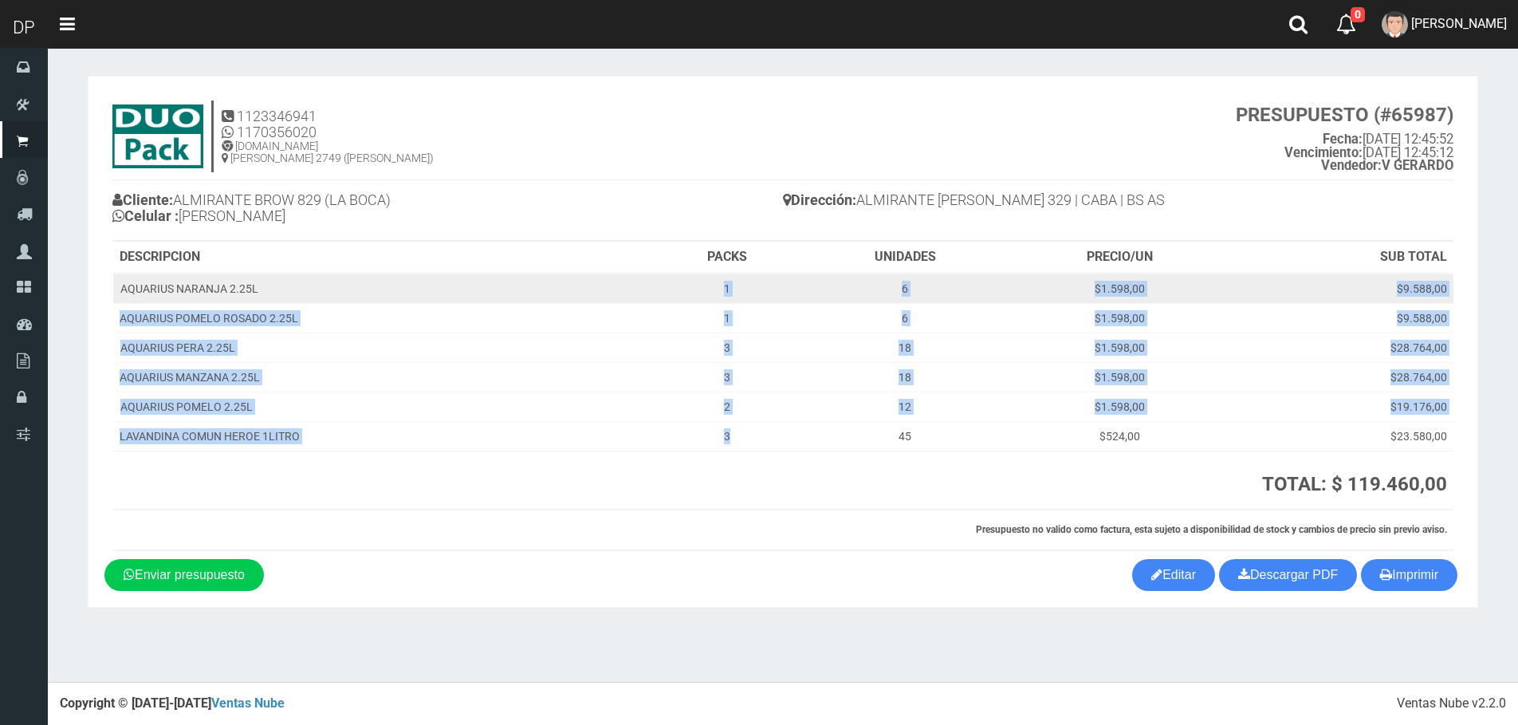
drag, startPoint x: 764, startPoint y: 434, endPoint x: 695, endPoint y: 285, distance: 165.1
click at [695, 285] on tbody "AQUARIUS NARANJA 2.25L 1 6 $1.598,00 $9.588,00 AQUARIUS POMELO [PERSON_NAME] 2.…" at bounding box center [783, 362] width 1340 height 178
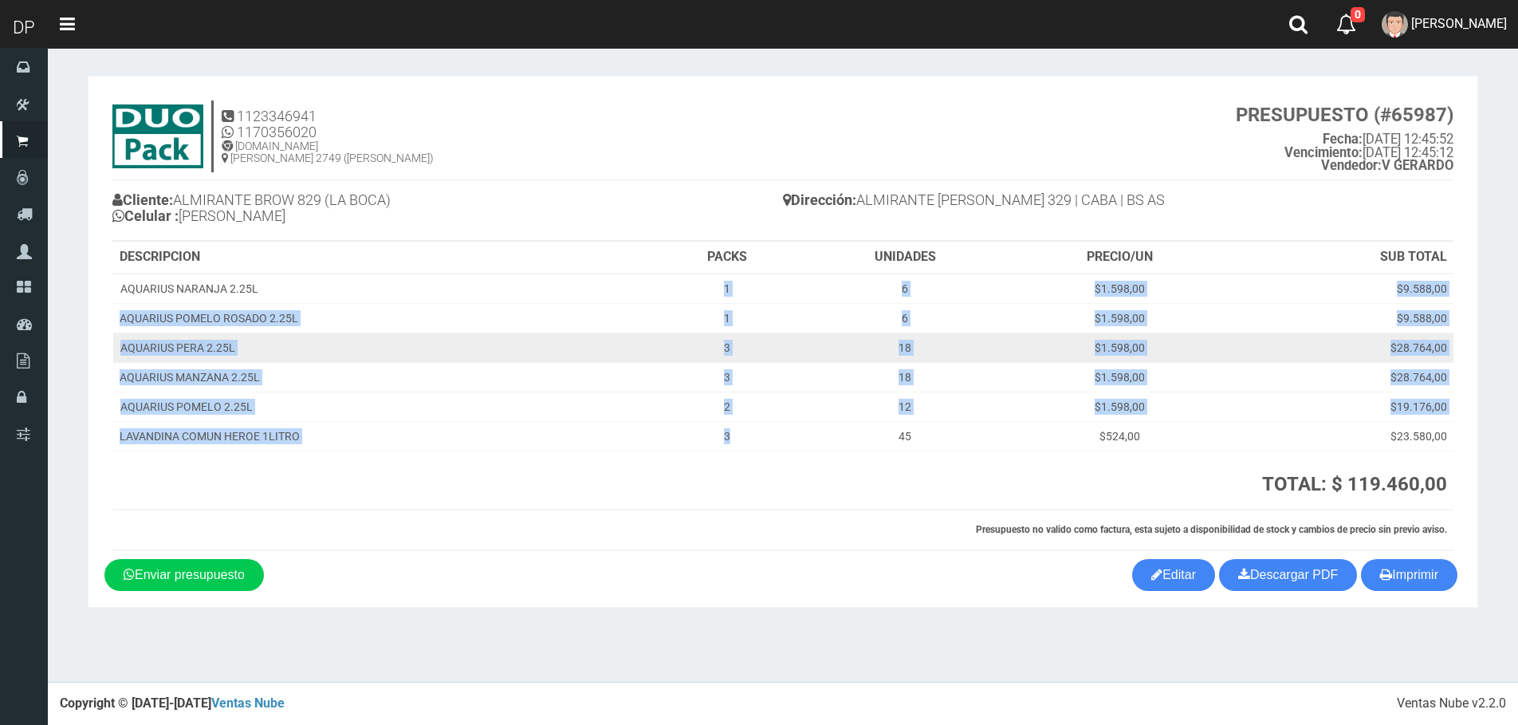
click at [689, 347] on td "3" at bounding box center [727, 346] width 147 height 29
click at [713, 344] on td "3" at bounding box center [727, 346] width 147 height 29
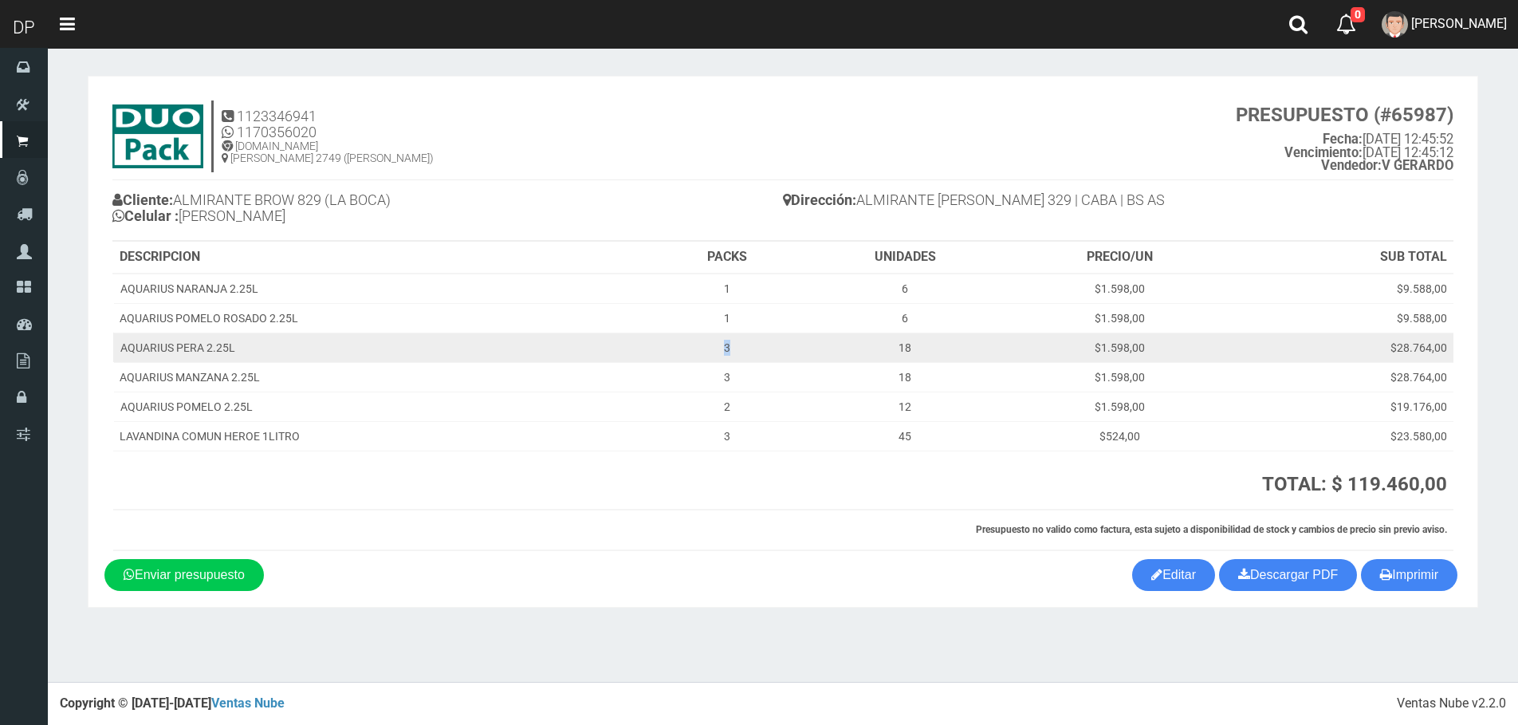
drag, startPoint x: 721, startPoint y: 344, endPoint x: 741, endPoint y: 348, distance: 20.5
click at [741, 348] on td "3" at bounding box center [727, 346] width 147 height 29
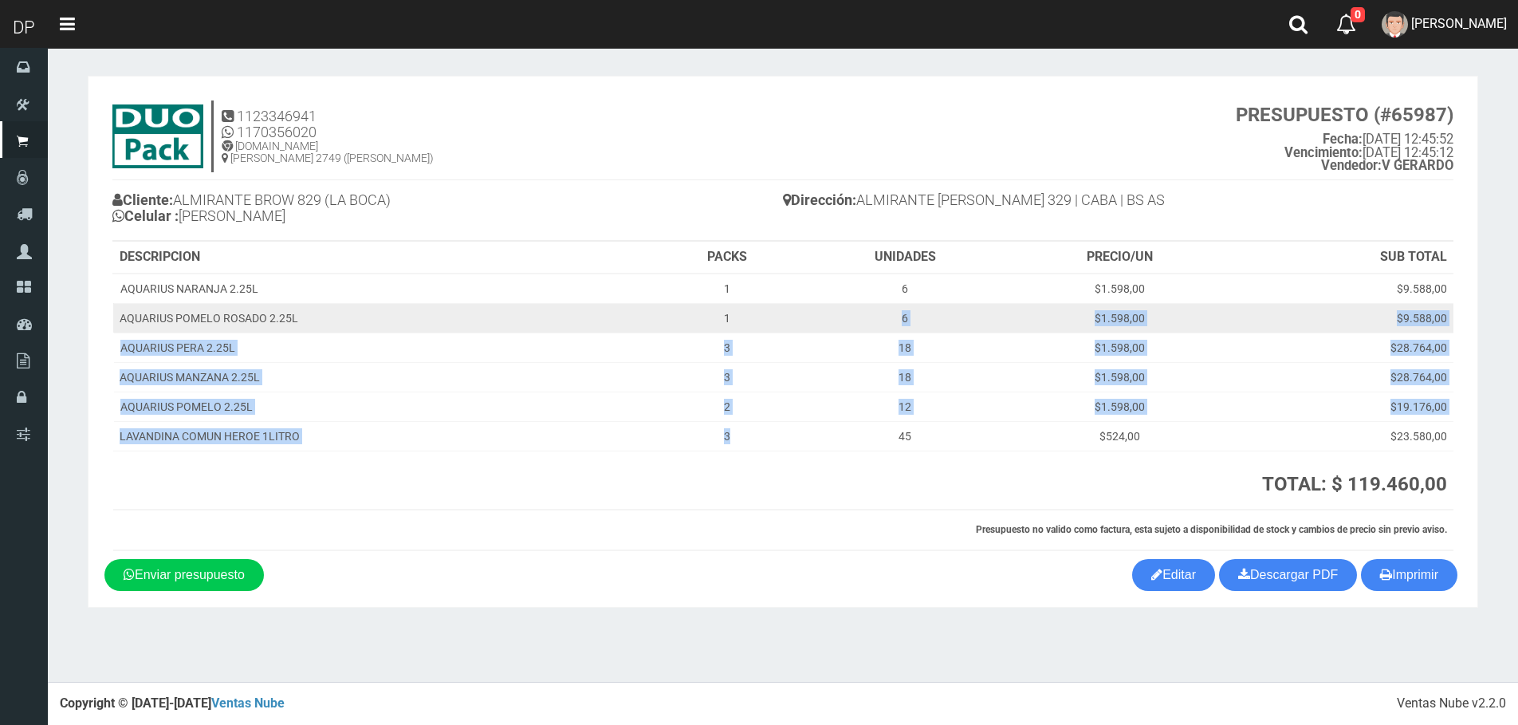
drag, startPoint x: 734, startPoint y: 439, endPoint x: 731, endPoint y: 303, distance: 136.3
click at [731, 303] on tbody "AQUARIUS NARANJA 2.25L 1 6 $1.598,00 $9.588,00 AQUARIUS POMELO [PERSON_NAME] 2.…" at bounding box center [783, 362] width 1340 height 178
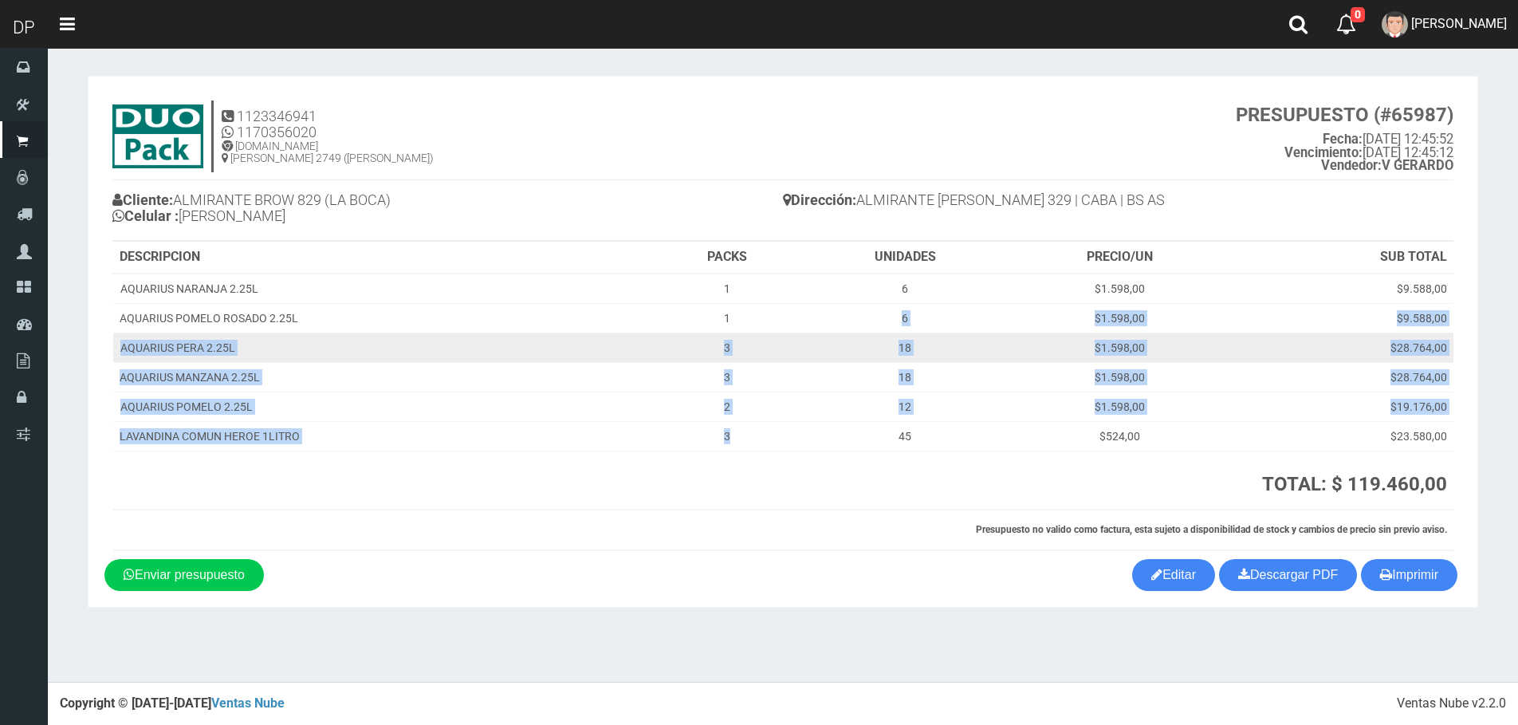
click at [721, 339] on td "3" at bounding box center [727, 346] width 147 height 29
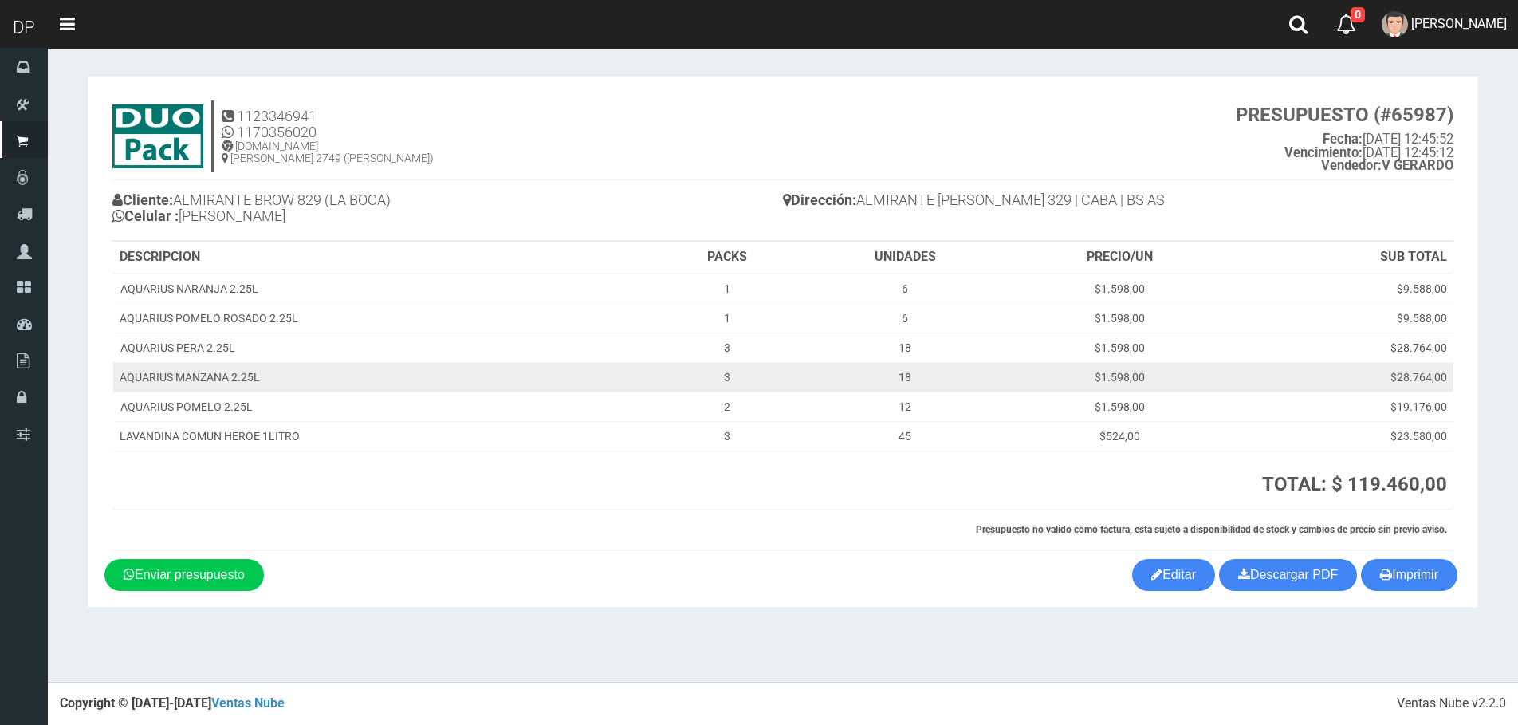
click at [729, 367] on td "3" at bounding box center [727, 376] width 147 height 29
drag, startPoint x: 724, startPoint y: 376, endPoint x: 741, endPoint y: 380, distance: 18.0
click at [741, 380] on td "3" at bounding box center [727, 376] width 147 height 29
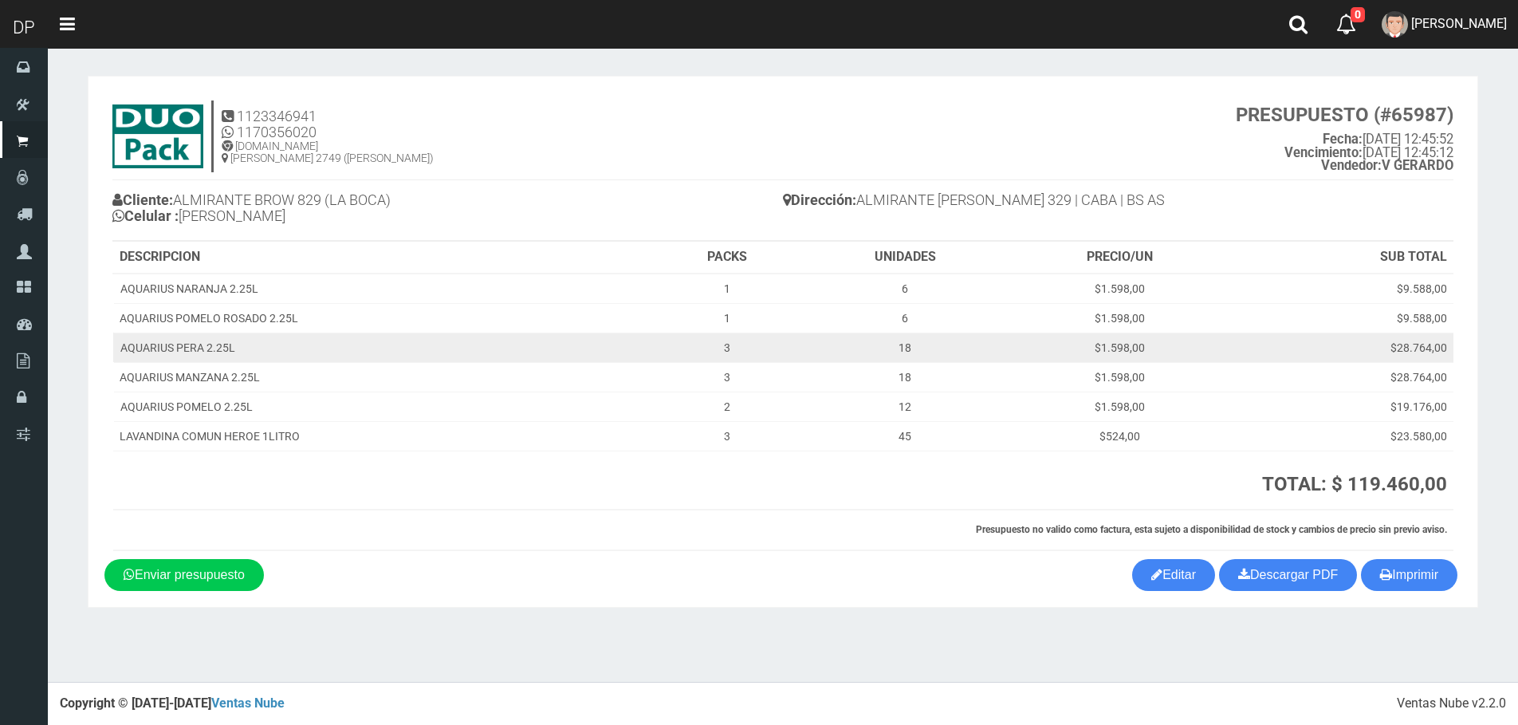
click at [740, 360] on td "3" at bounding box center [727, 346] width 147 height 29
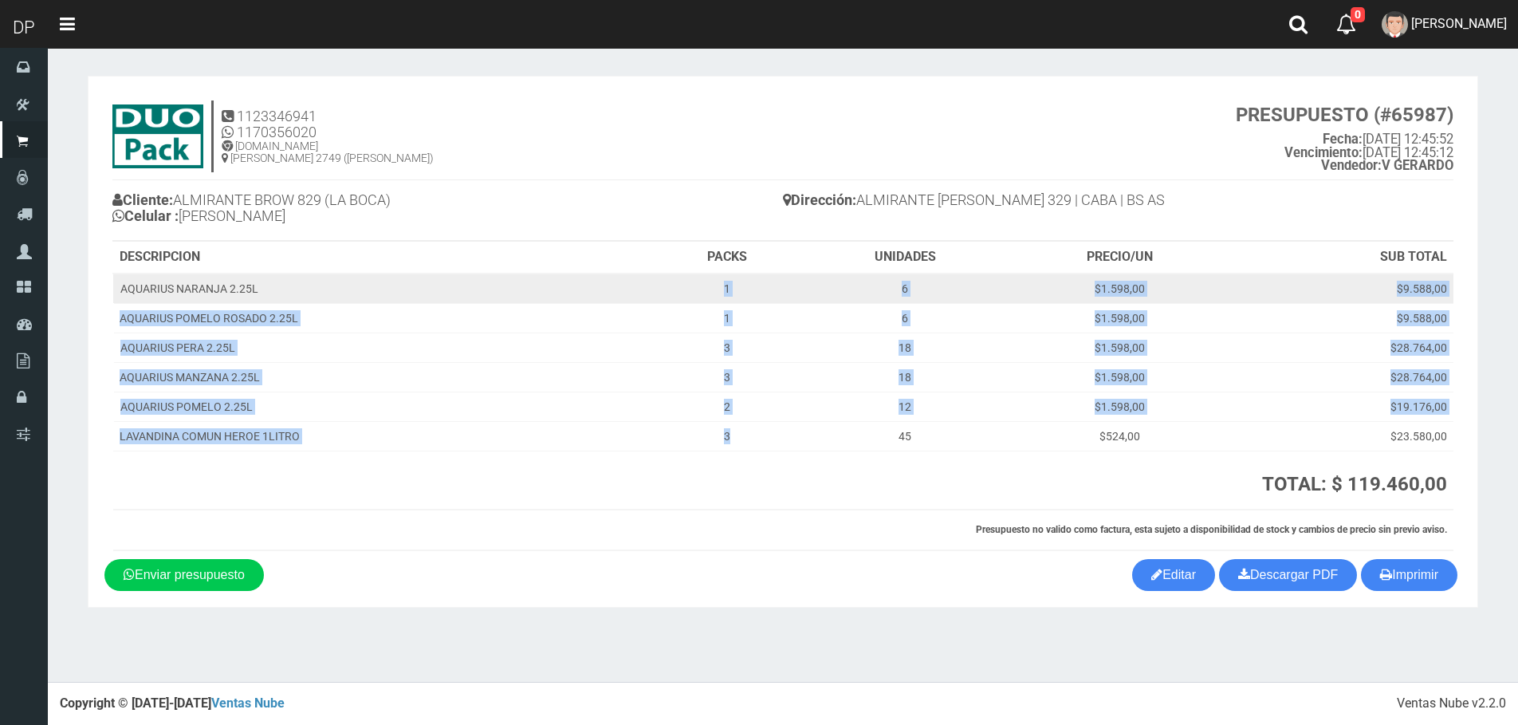
drag, startPoint x: 743, startPoint y: 438, endPoint x: 720, endPoint y: 288, distance: 152.4
click at [720, 288] on tbody "AQUARIUS NARANJA 2.25L 1 6 $1.598,00 $9.588,00 AQUARIUS POMELO [PERSON_NAME] 2.…" at bounding box center [783, 362] width 1340 height 178
click at [720, 288] on td "1" at bounding box center [727, 288] width 147 height 30
